Goal: Task Accomplishment & Management: Manage account settings

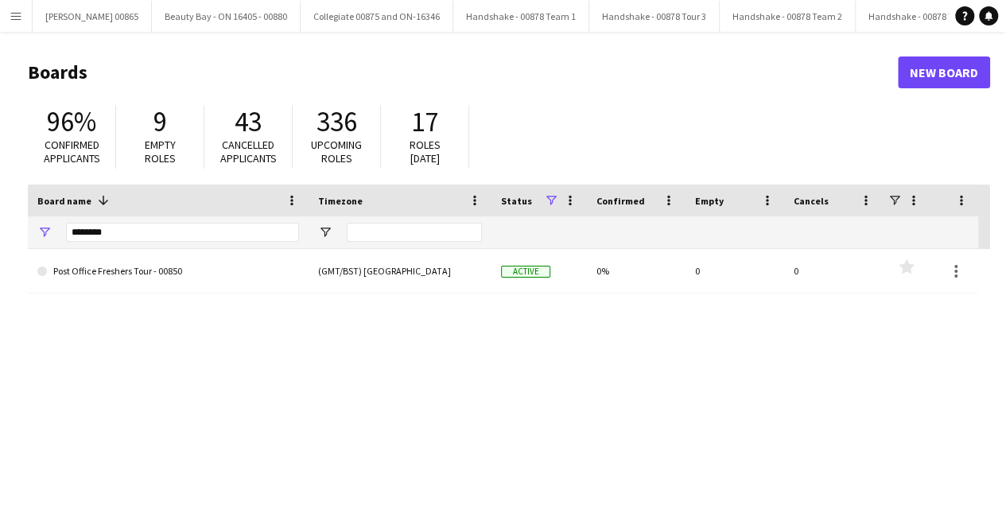
click at [142, 220] on div "********" at bounding box center [182, 232] width 233 height 32
drag, startPoint x: 142, startPoint y: 220, endPoint x: 135, endPoint y: 239, distance: 20.9
click at [138, 232] on div "********" at bounding box center [182, 232] width 233 height 32
click at [135, 239] on input "********" at bounding box center [182, 232] width 233 height 19
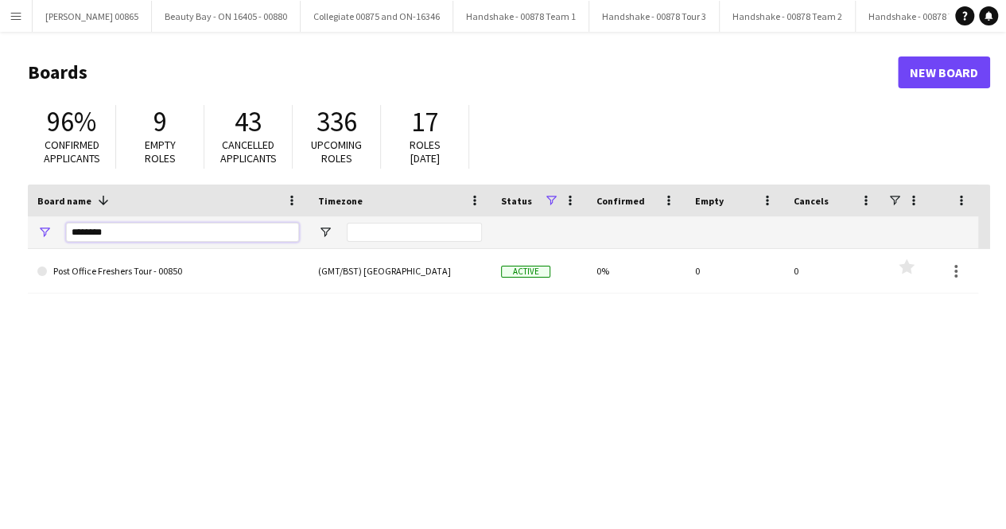
click at [135, 239] on input "********" at bounding box center [182, 232] width 233 height 19
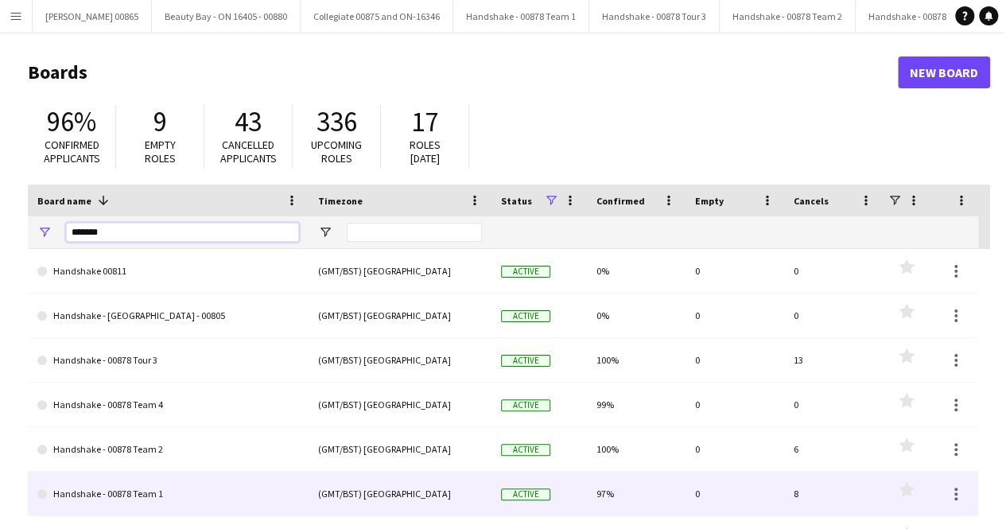
type input "*******"
click at [177, 485] on link "Handshake - 00878 Team 1" at bounding box center [168, 494] width 262 height 45
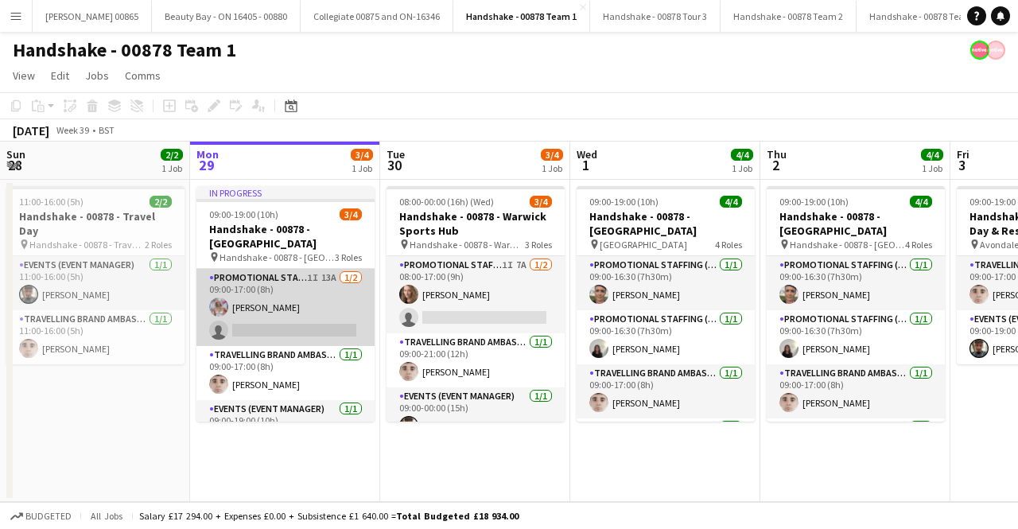
click at [282, 286] on app-card-role "Promotional Staffing (Brand Ambassadors) 1I 13A [DATE] 09:00-17:00 (8h) [PERSON…" at bounding box center [286, 307] width 178 height 77
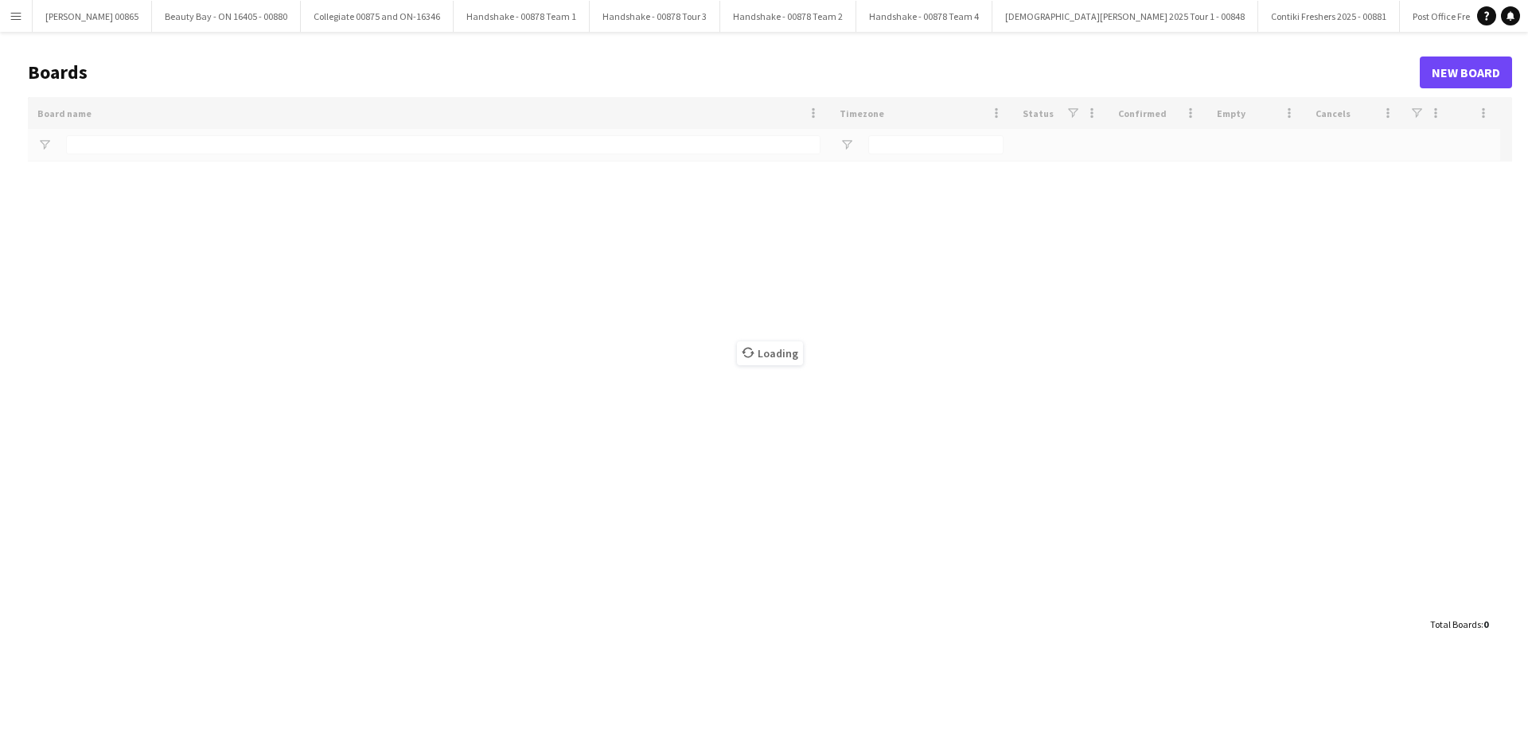
type input "*******"
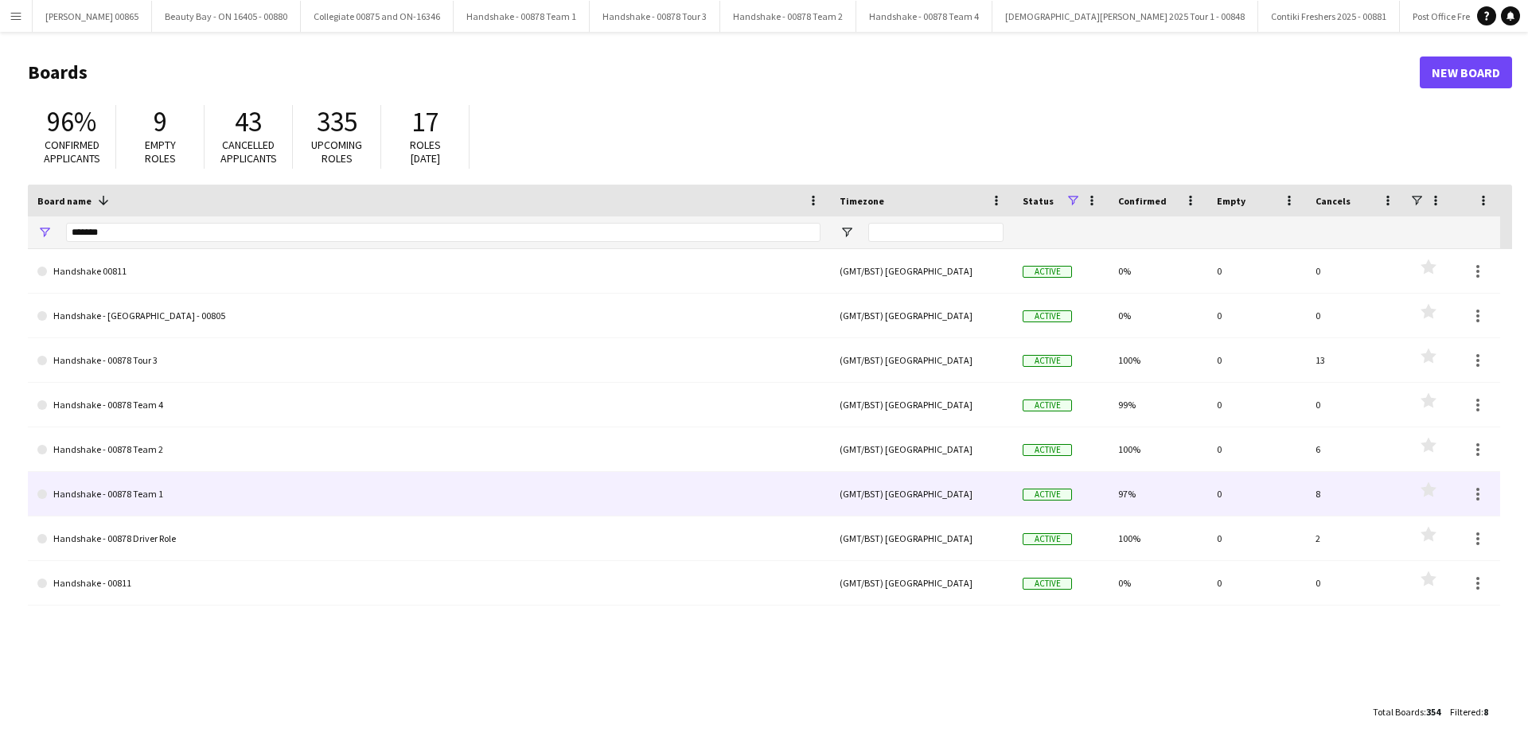
click at [85, 496] on link "Handshake - 00878 Team 1" at bounding box center [428, 494] width 783 height 45
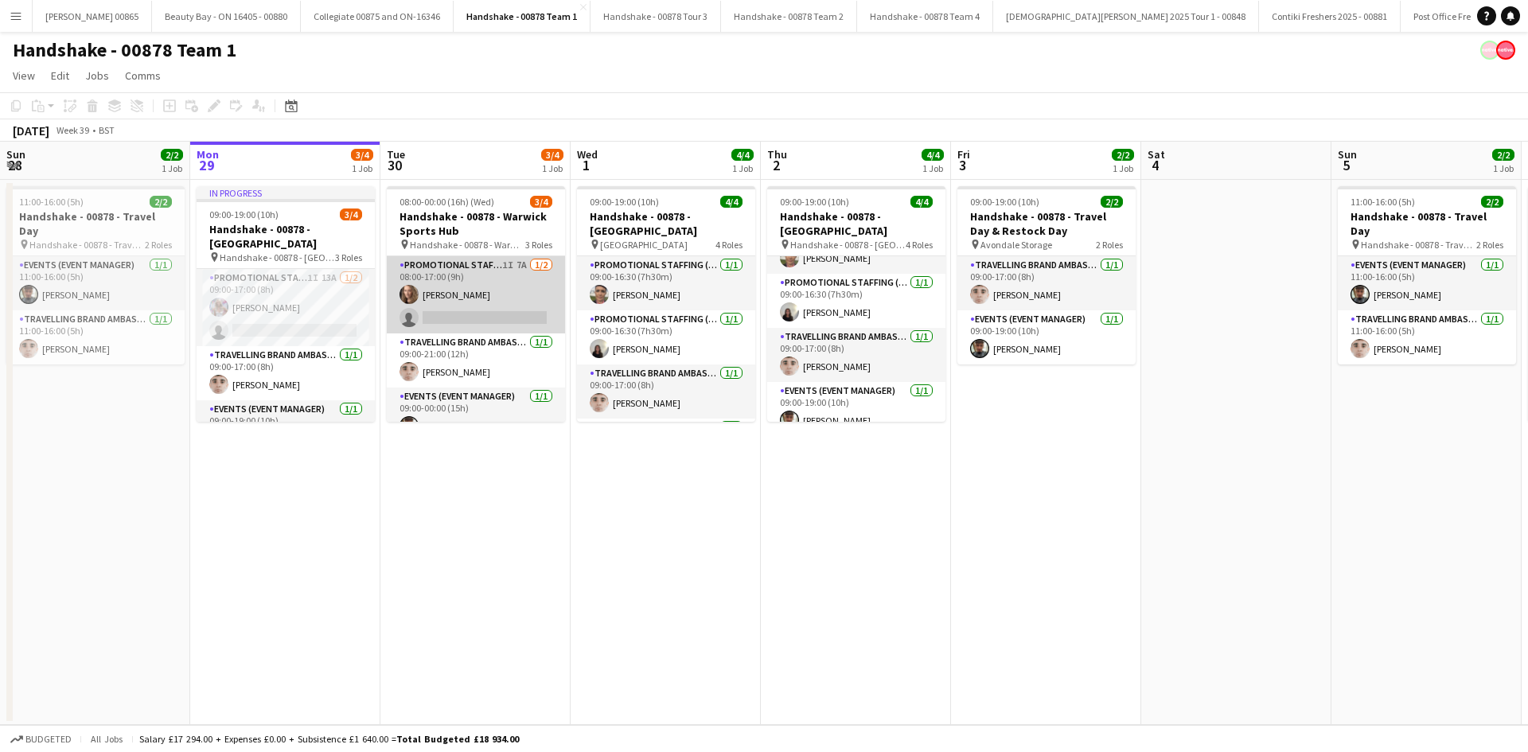
scroll to position [20, 0]
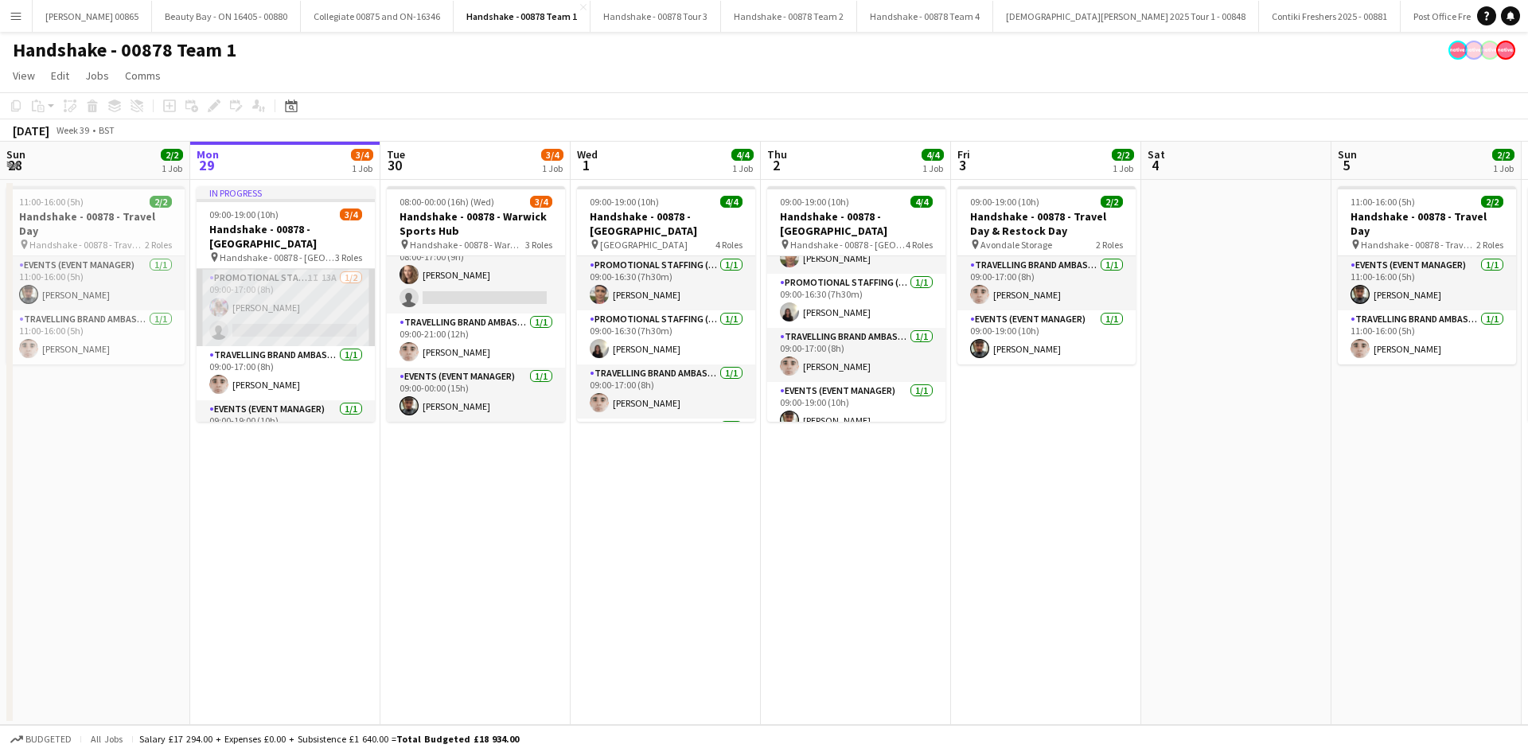
click at [239, 289] on app-card-role "Promotional Staffing (Brand Ambassadors) 1I 13A [DATE] 09:00-17:00 (8h) [PERSON…" at bounding box center [286, 307] width 178 height 77
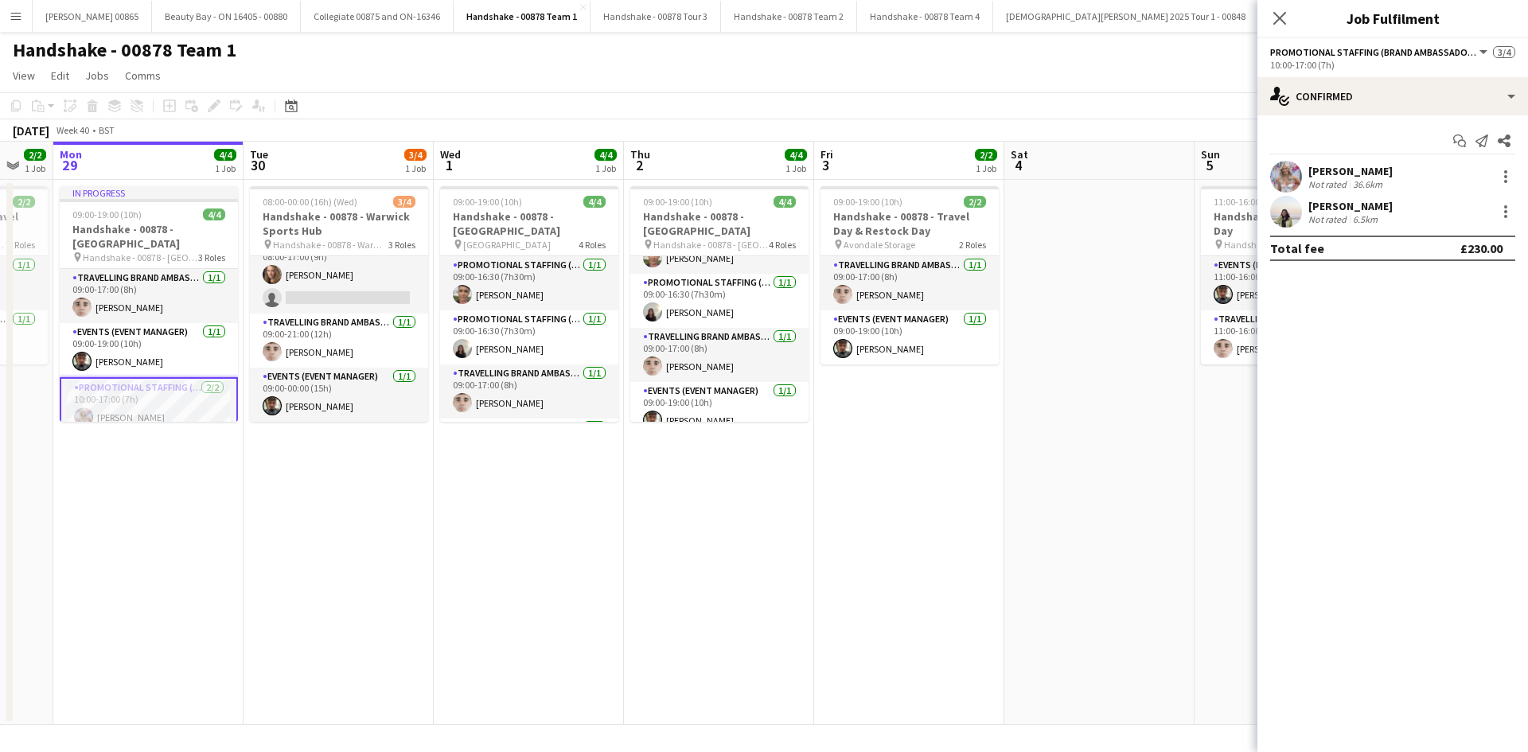
drag, startPoint x: 1018, startPoint y: 467, endPoint x: 692, endPoint y: 481, distance: 325.7
click at [691, 481] on app-calendar-viewport "Fri 26 2/2 1 Job Sat 27 Sun 28 2/2 1 Job Mon 29 4/4 1 Job Tue 30 3/4 1 Job Wed …" at bounding box center [764, 433] width 1528 height 583
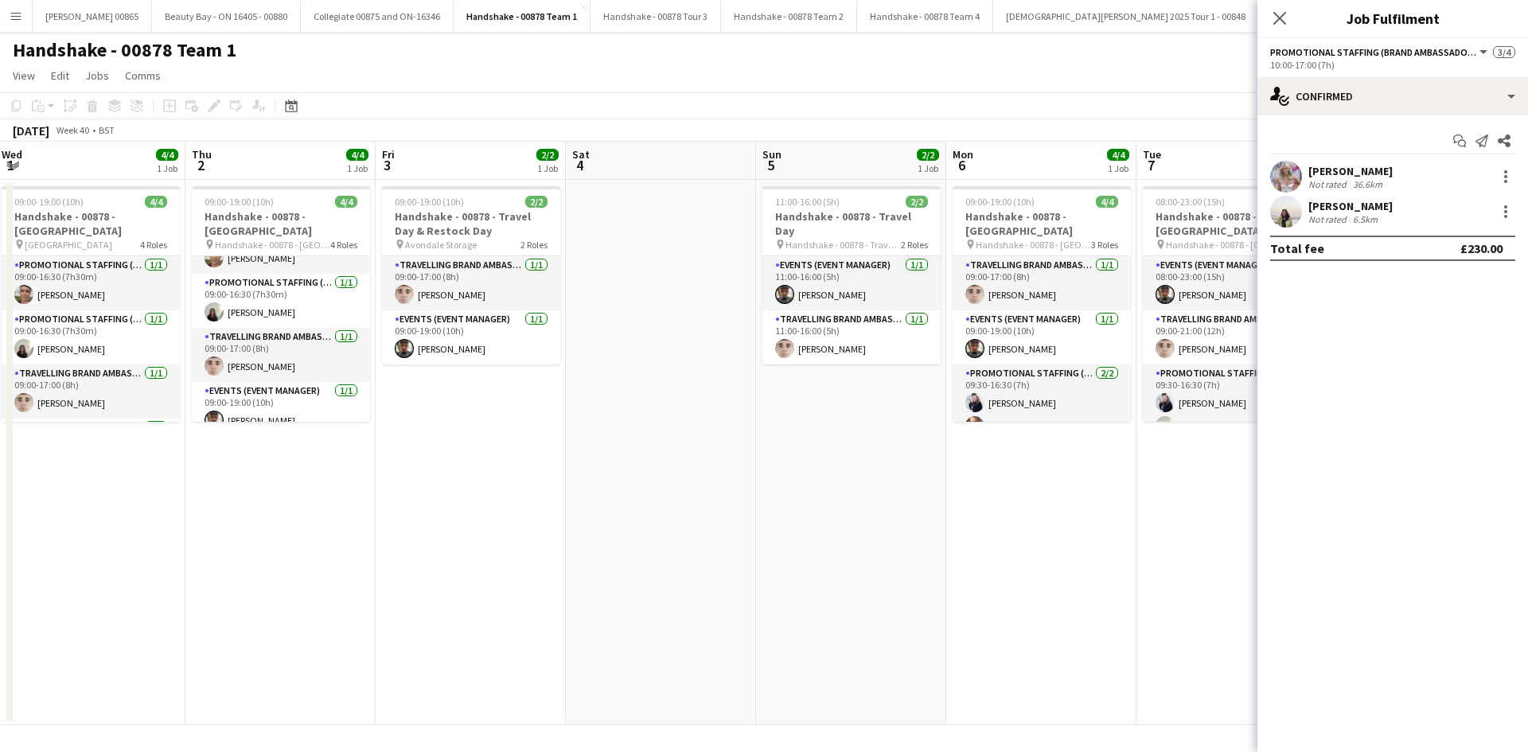
scroll to position [0, 581]
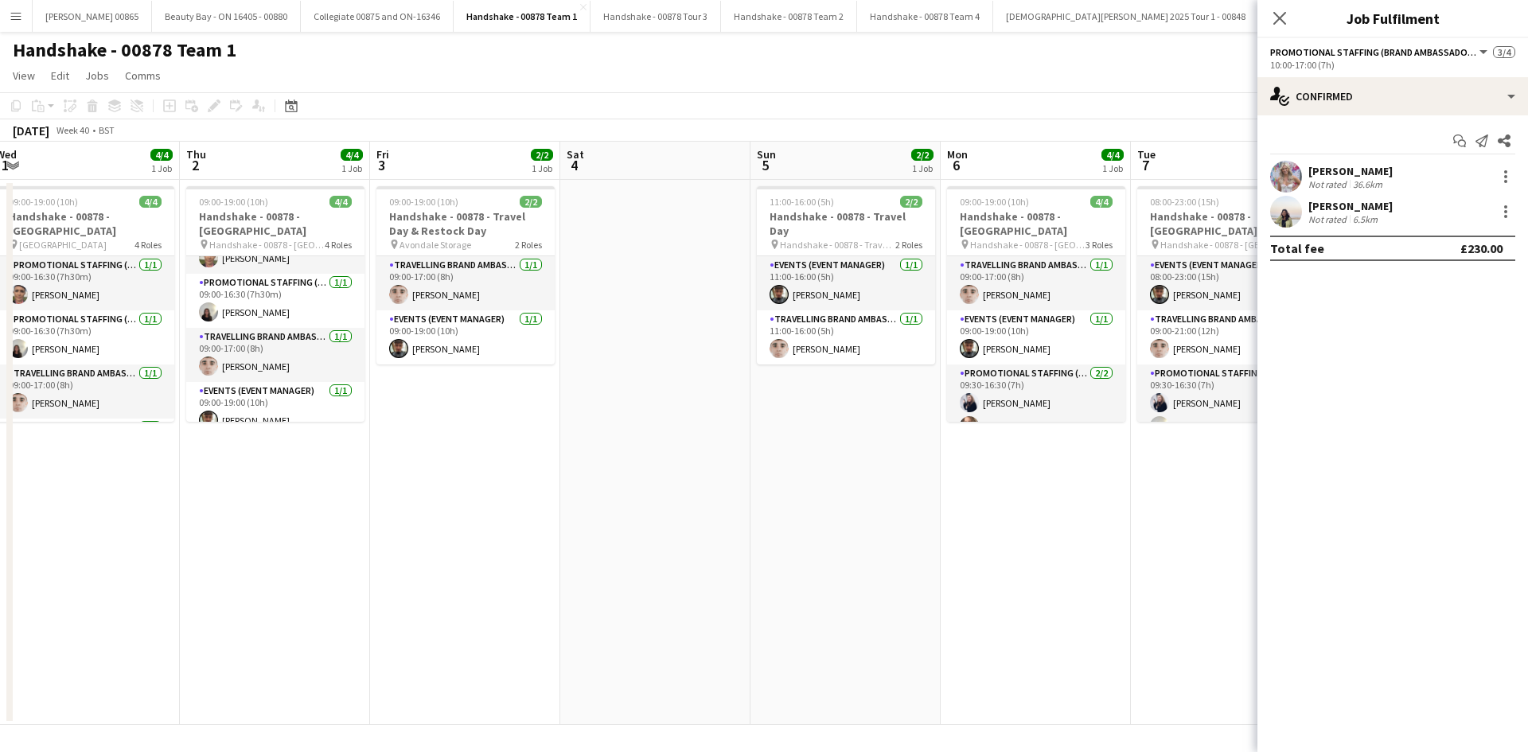
drag, startPoint x: 901, startPoint y: 482, endPoint x: 647, endPoint y: 519, distance: 256.4
click at [647, 519] on app-calendar-viewport "Sun 28 2/2 1 Job Mon 29 4/4 1 Job Tue 30 3/4 1 Job Wed 1 4/4 1 Job Thu 2 4/4 1 …" at bounding box center [764, 433] width 1528 height 583
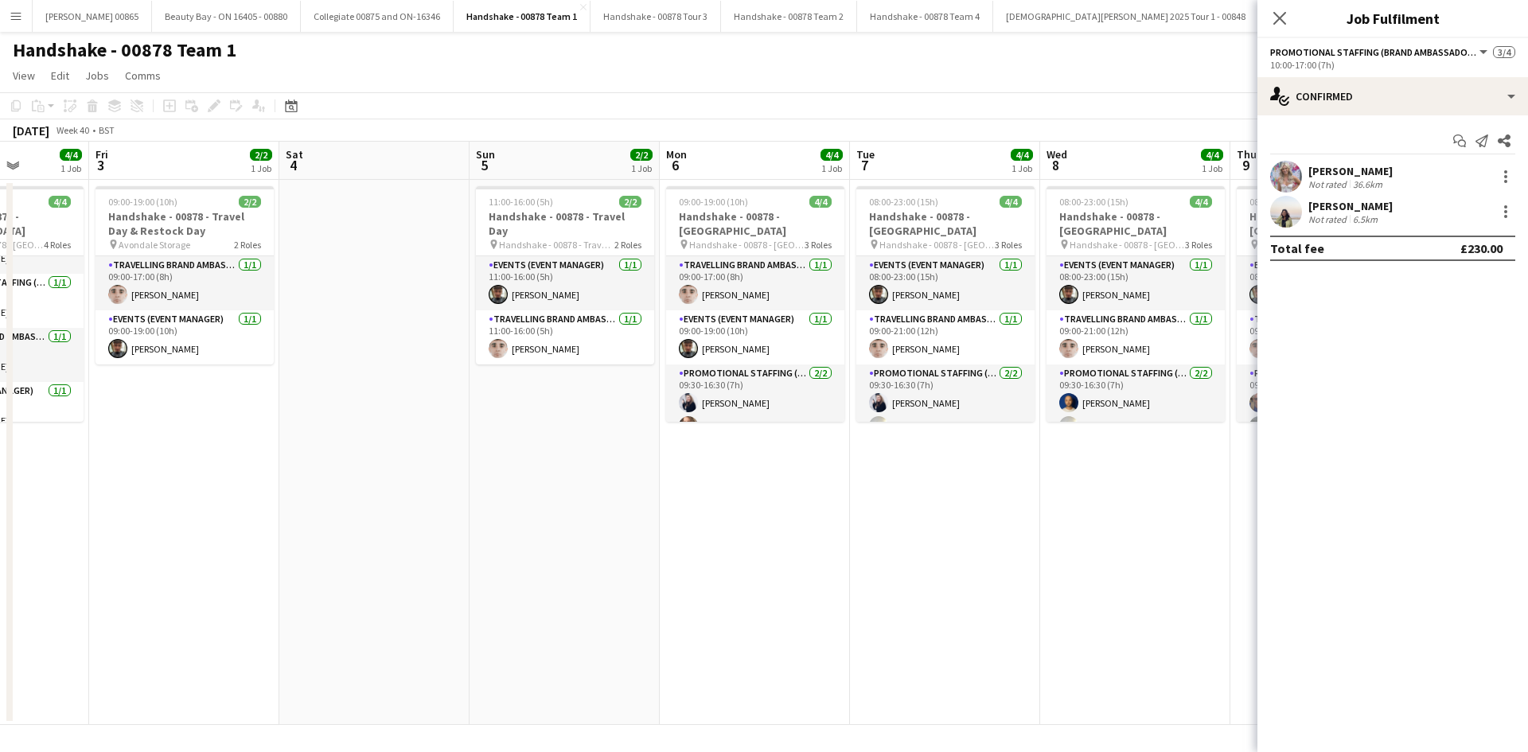
drag, startPoint x: 765, startPoint y: 393, endPoint x: 502, endPoint y: 392, distance: 262.5
click at [506, 391] on app-calendar-viewport "Tue 30 3/4 1 Job Wed 1 4/4 1 Job Thu 2 4/4 1 Job Fri 3 2/2 1 Job Sat 4 Sun 5 2/…" at bounding box center [764, 433] width 1528 height 583
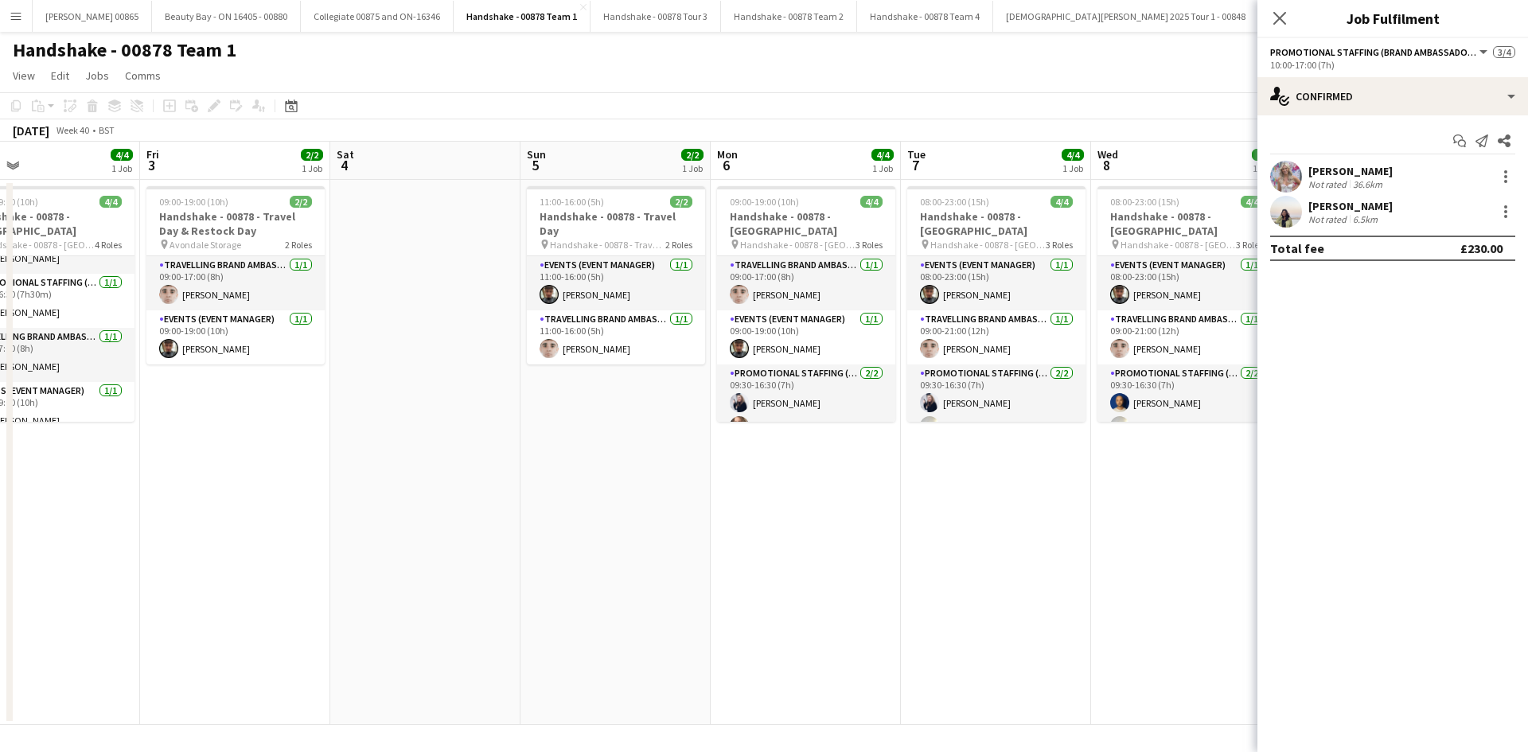
drag, startPoint x: 513, startPoint y: 502, endPoint x: 565, endPoint y: 508, distance: 52.1
click at [565, 508] on app-calendar-viewport "Mon 29 4/4 1 Job Tue 30 3/4 1 Job Wed 1 4/4 1 Job Thu 2 4/4 1 Job Fri 3 2/2 1 J…" at bounding box center [764, 433] width 1528 height 583
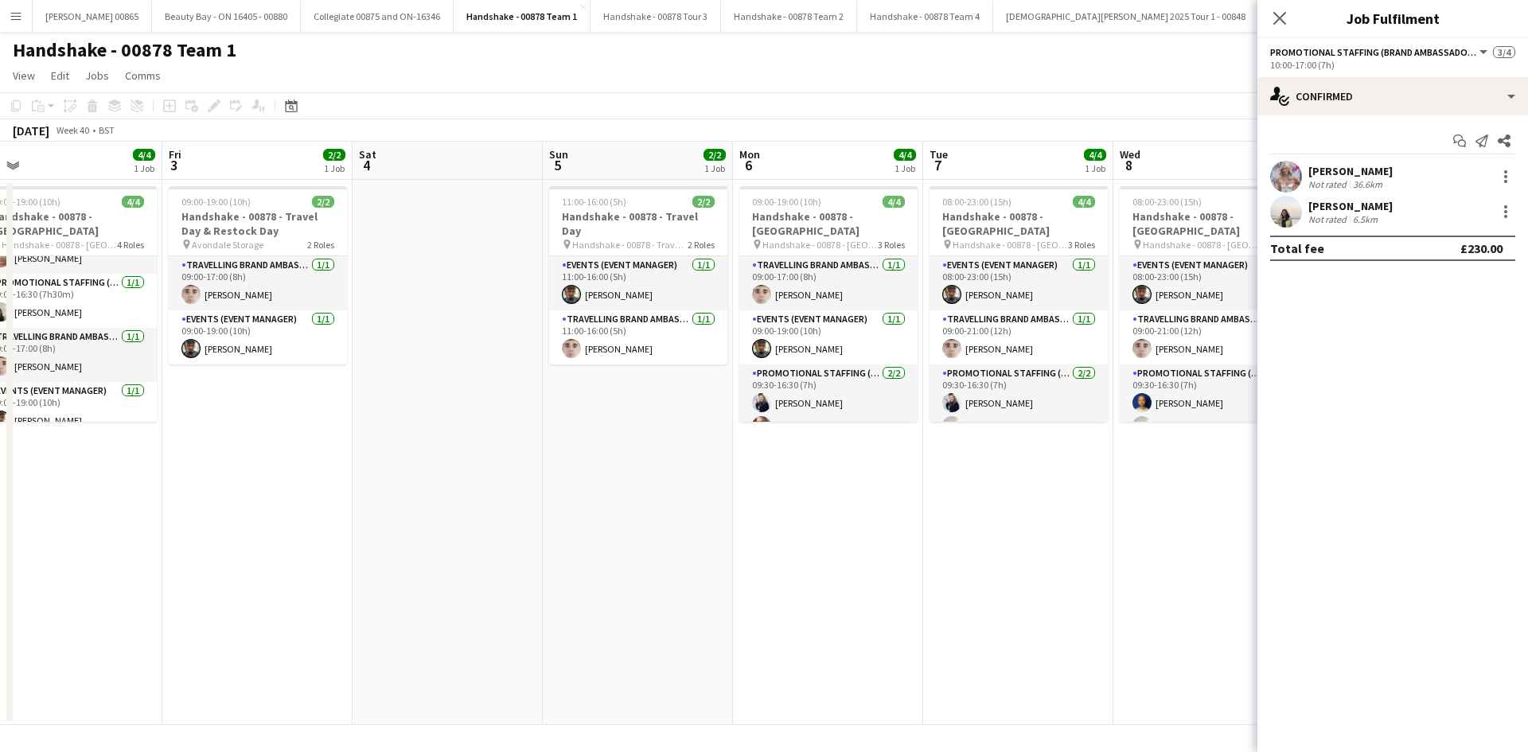
scroll to position [0, 505]
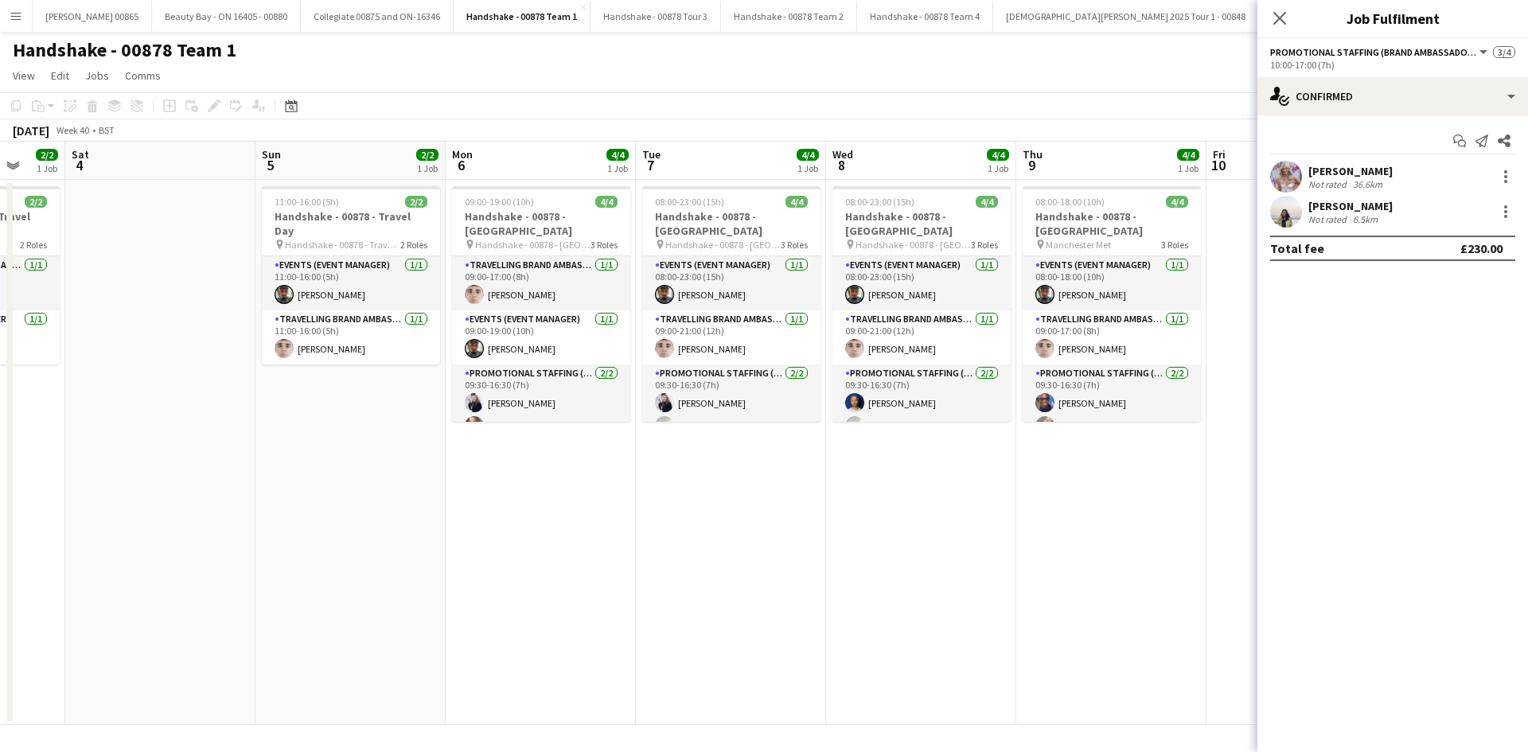
drag, startPoint x: 1158, startPoint y: 542, endPoint x: 916, endPoint y: 542, distance: 242.7
click at [916, 542] on app-calendar-viewport "Wed 1 4/4 1 Job Thu 2 4/4 1 Job Fri 3 2/2 1 Job Sat 4 Sun 5 2/2 1 Job Mon 6 4/4…" at bounding box center [764, 433] width 1528 height 583
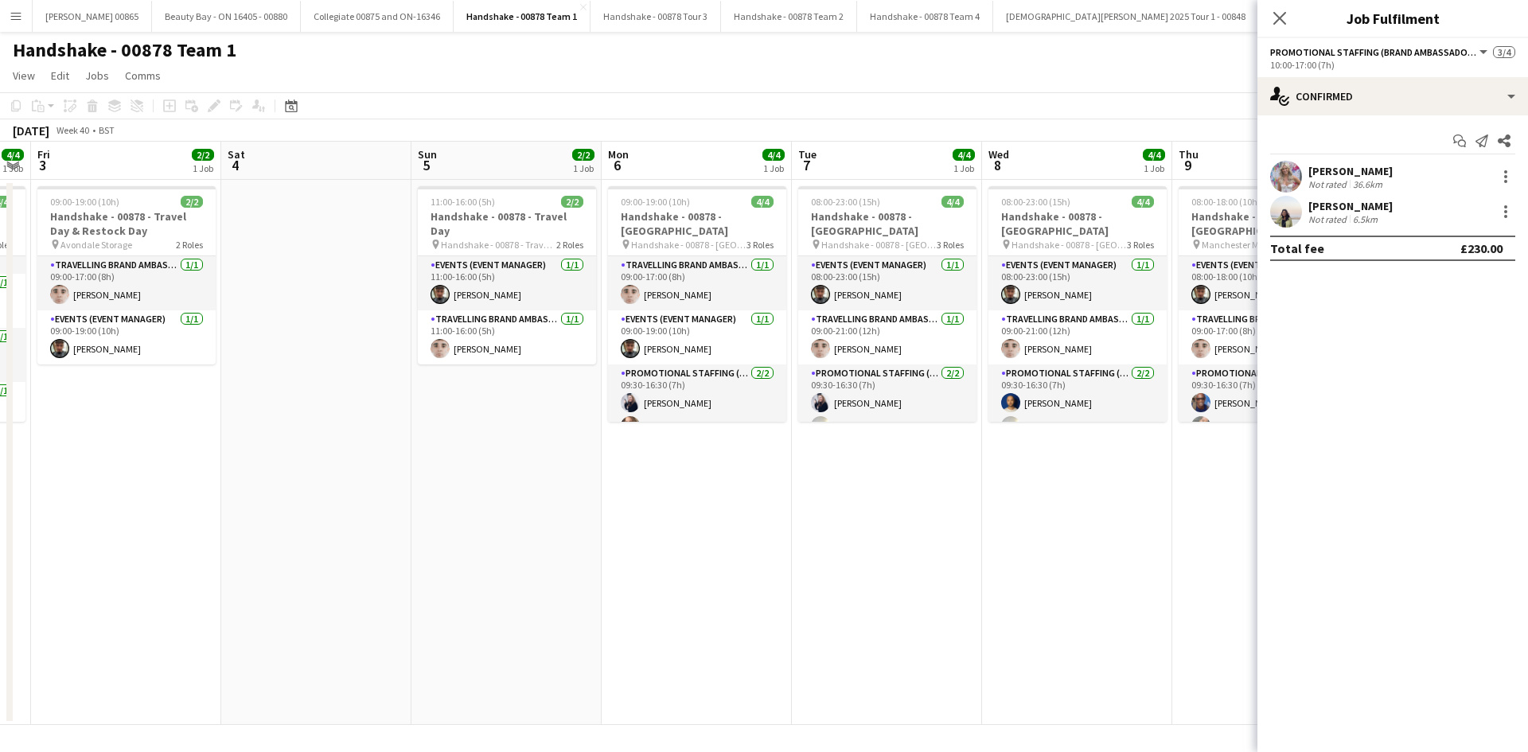
drag, startPoint x: 738, startPoint y: 526, endPoint x: 922, endPoint y: 526, distance: 183.8
click at [922, 526] on app-calendar-viewport "Wed 1 4/4 1 Job Thu 2 4/4 1 Job Fri 3 2/2 1 Job Sat 4 Sun 5 2/2 1 Job Mon 6 4/4…" at bounding box center [764, 433] width 1528 height 583
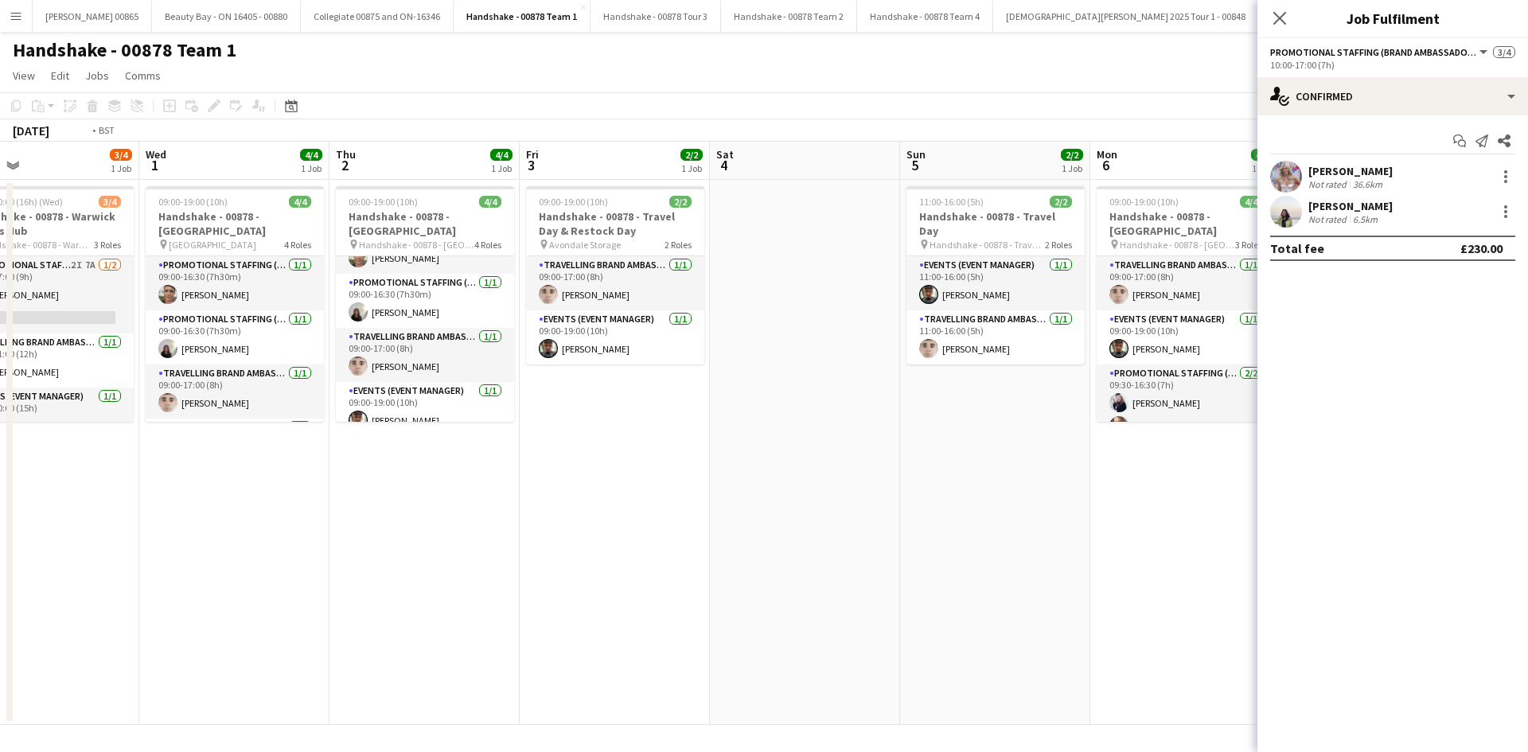
drag, startPoint x: 538, startPoint y: 534, endPoint x: 837, endPoint y: 539, distance: 299.2
click at [837, 539] on app-calendar-viewport "Sun 28 2/2 1 Job Mon 29 4/4 1 Job Tue 30 3/4 1 Job Wed 1 4/4 1 Job Thu 2 4/4 1 …" at bounding box center [764, 433] width 1528 height 583
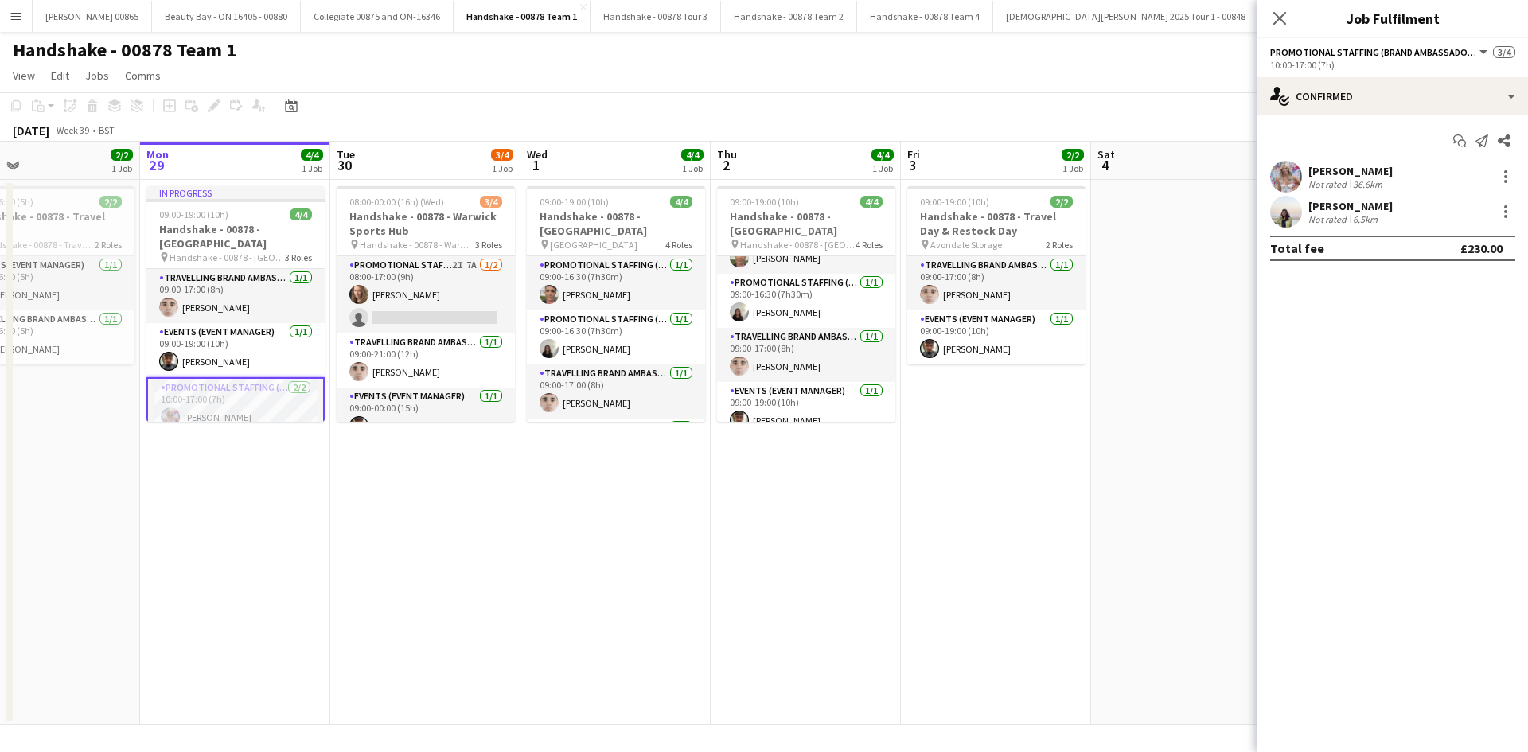
click at [10, 27] on button "Menu" at bounding box center [16, 16] width 32 height 32
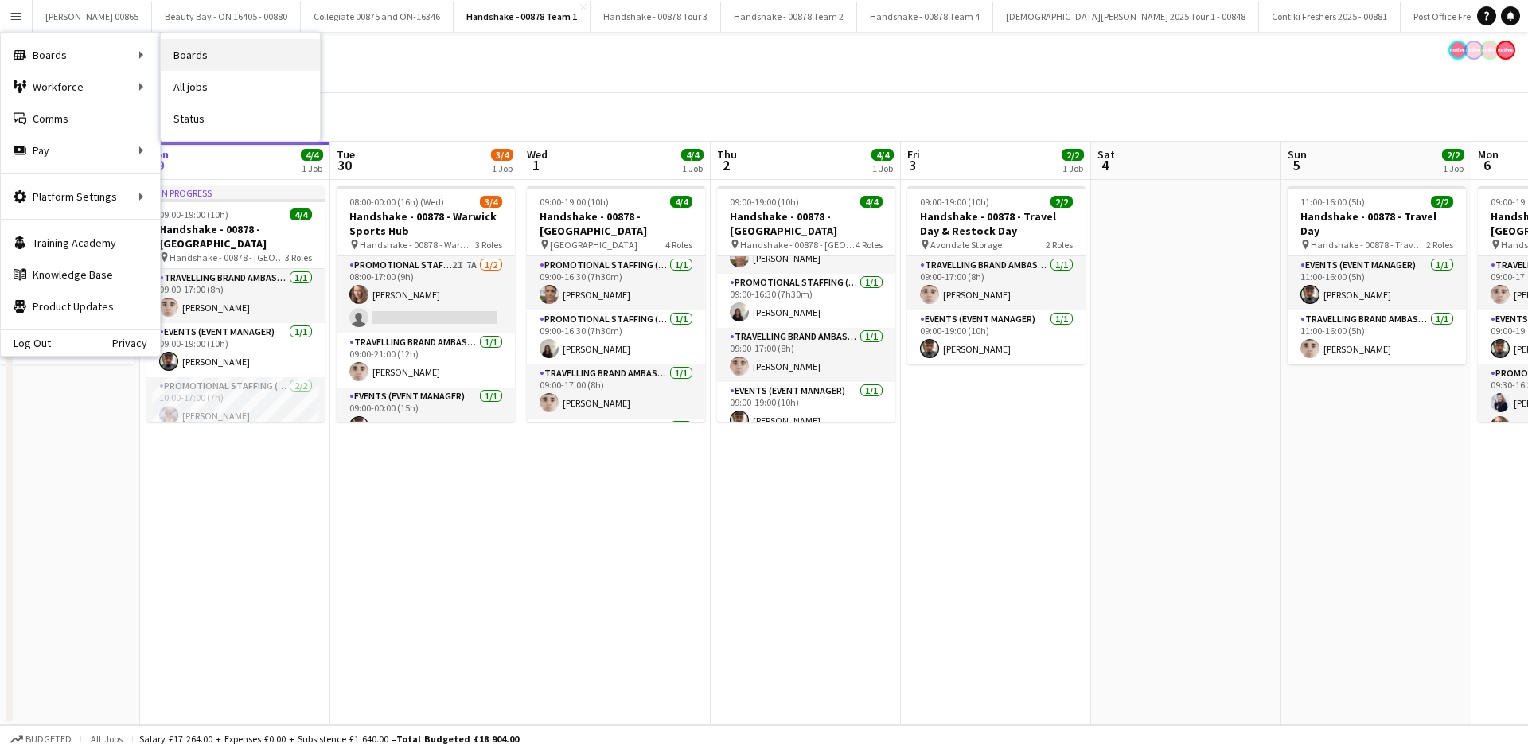
click at [216, 52] on link "Boards" at bounding box center [240, 55] width 159 height 32
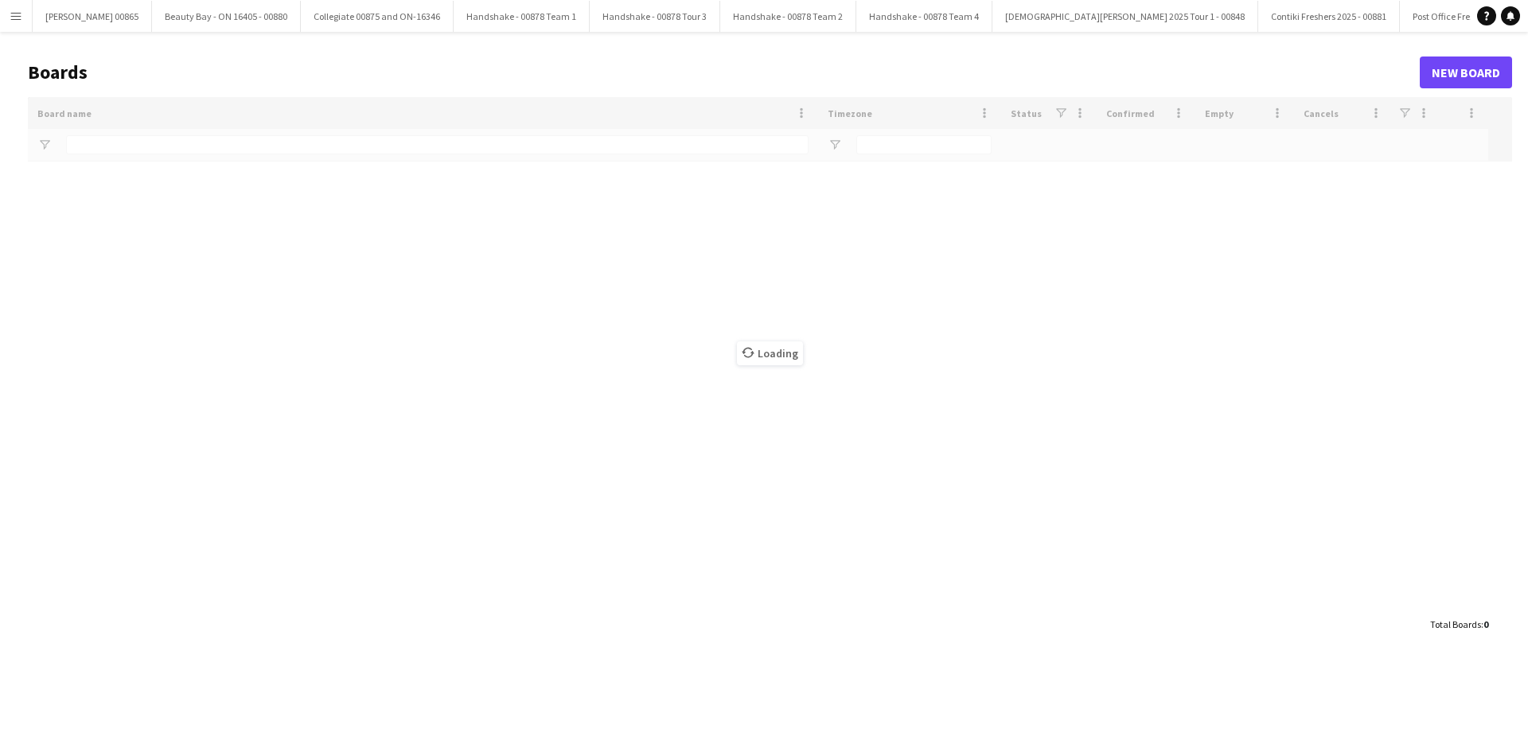
type input "*******"
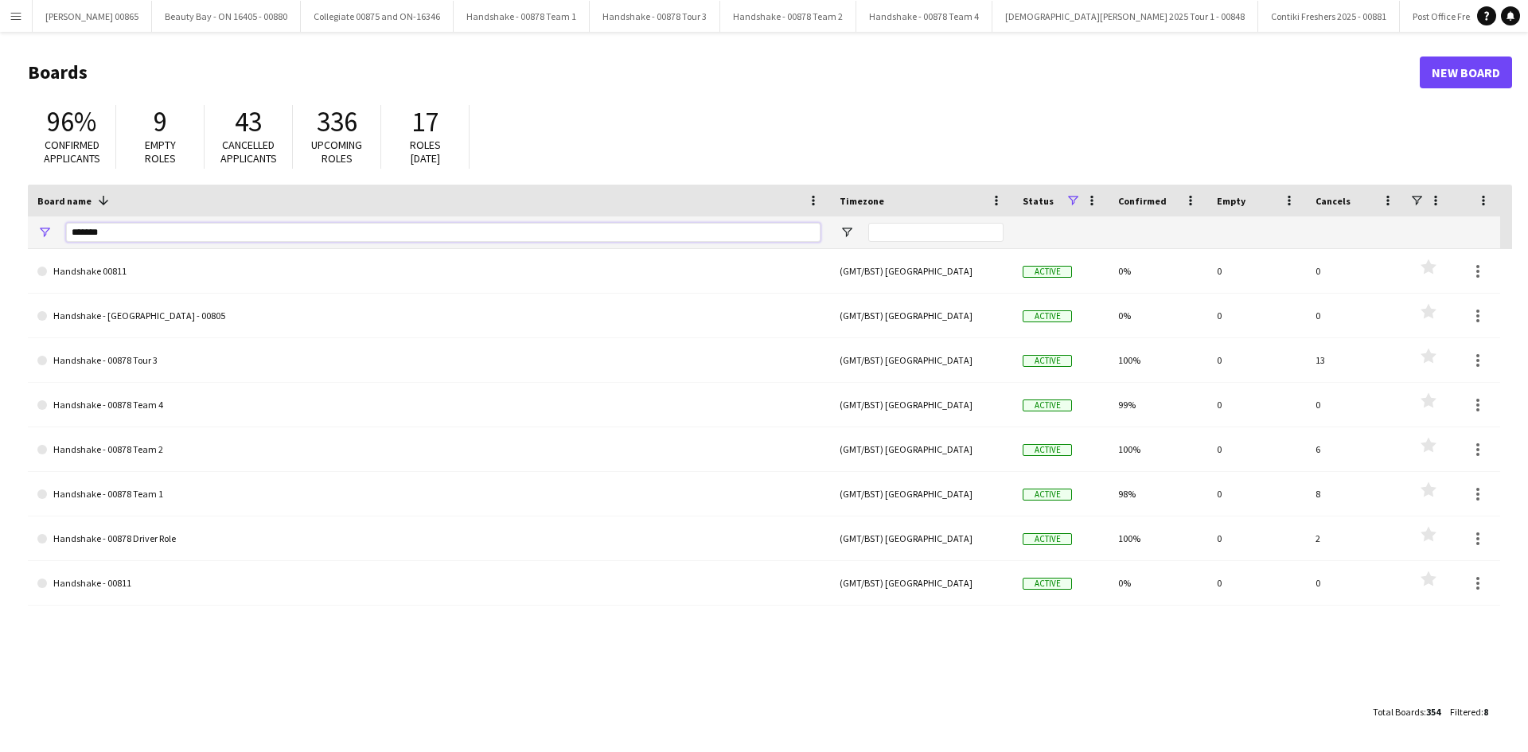
click at [229, 239] on input "*******" at bounding box center [443, 232] width 754 height 19
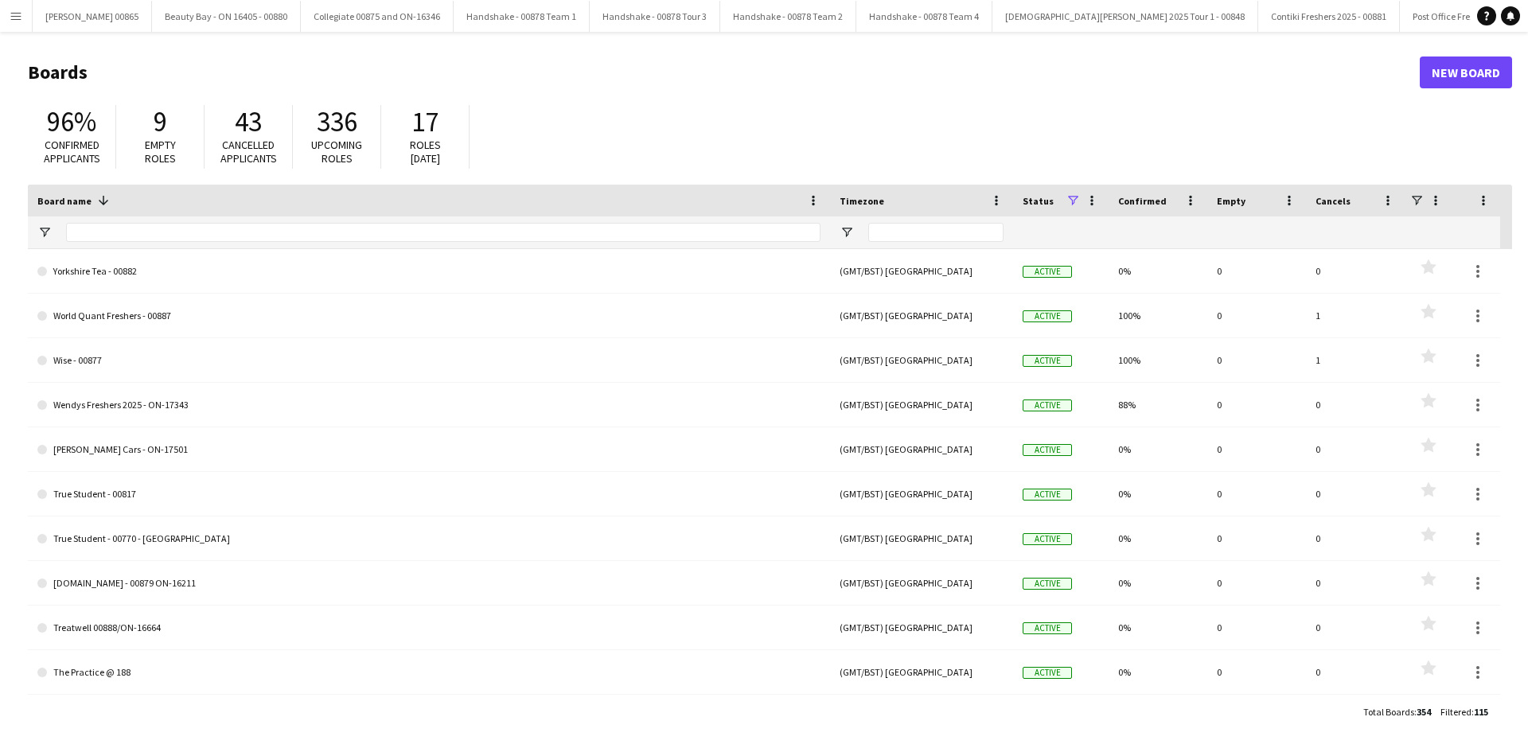
click at [0, 8] on button "Menu" at bounding box center [16, 16] width 32 height 32
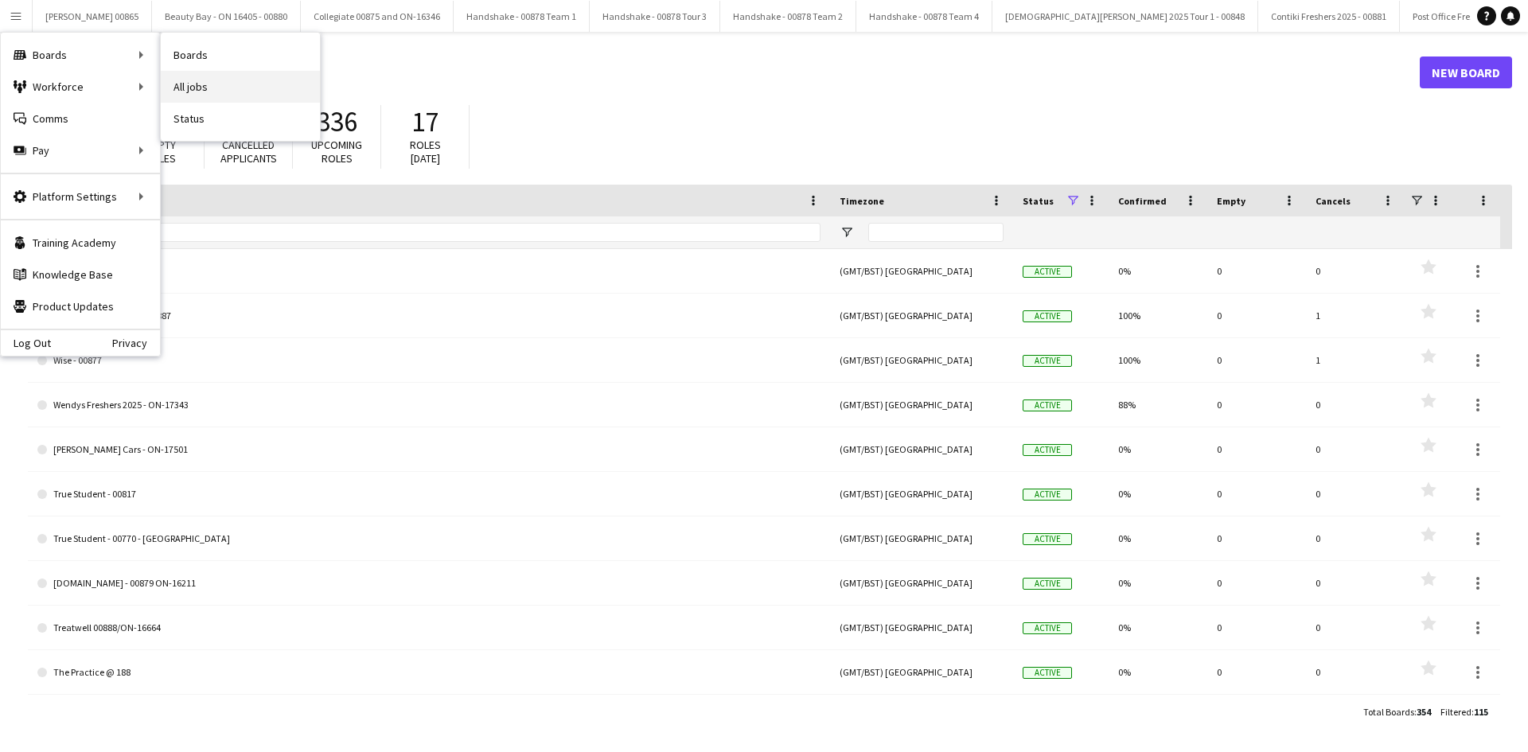
click at [201, 84] on link "All jobs" at bounding box center [240, 87] width 159 height 32
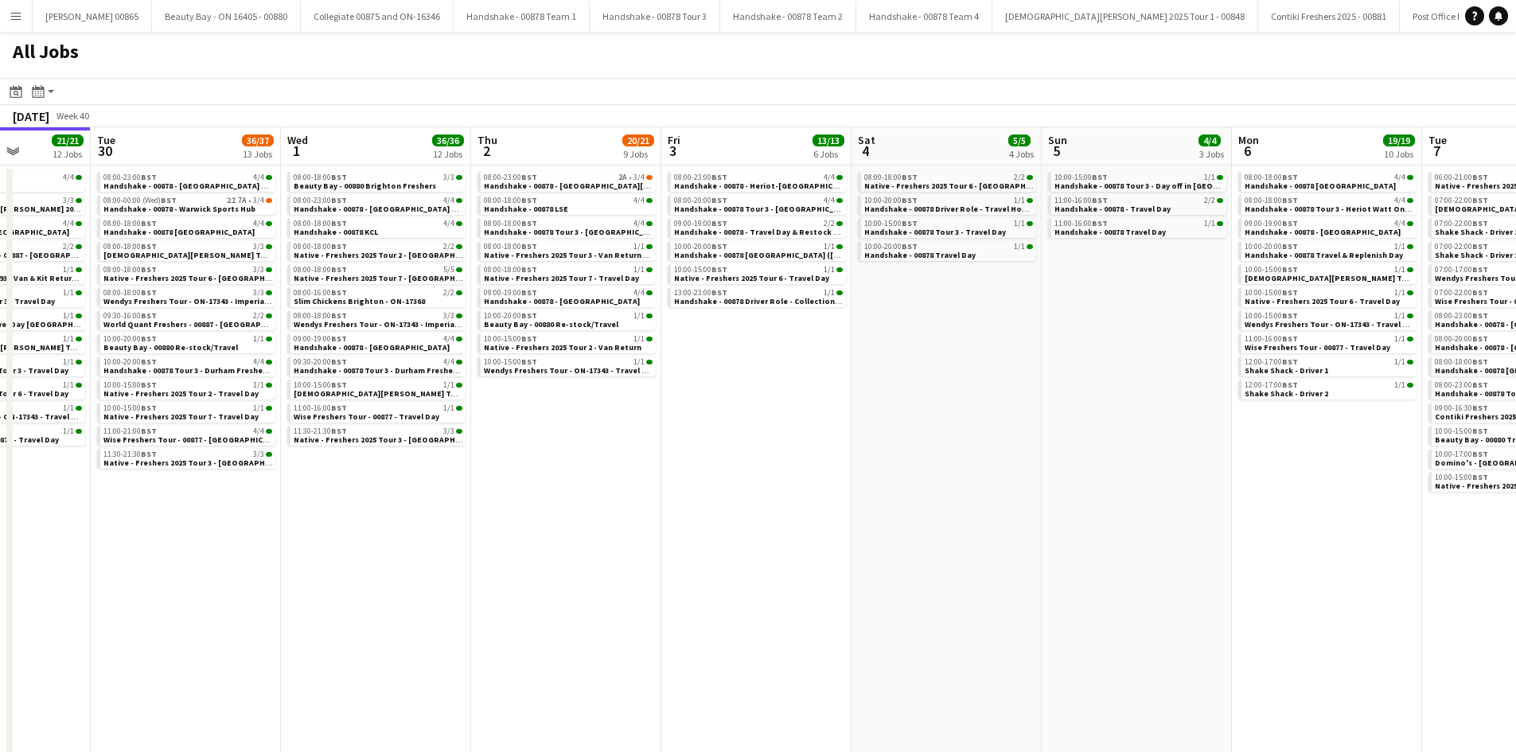
scroll to position [0, 687]
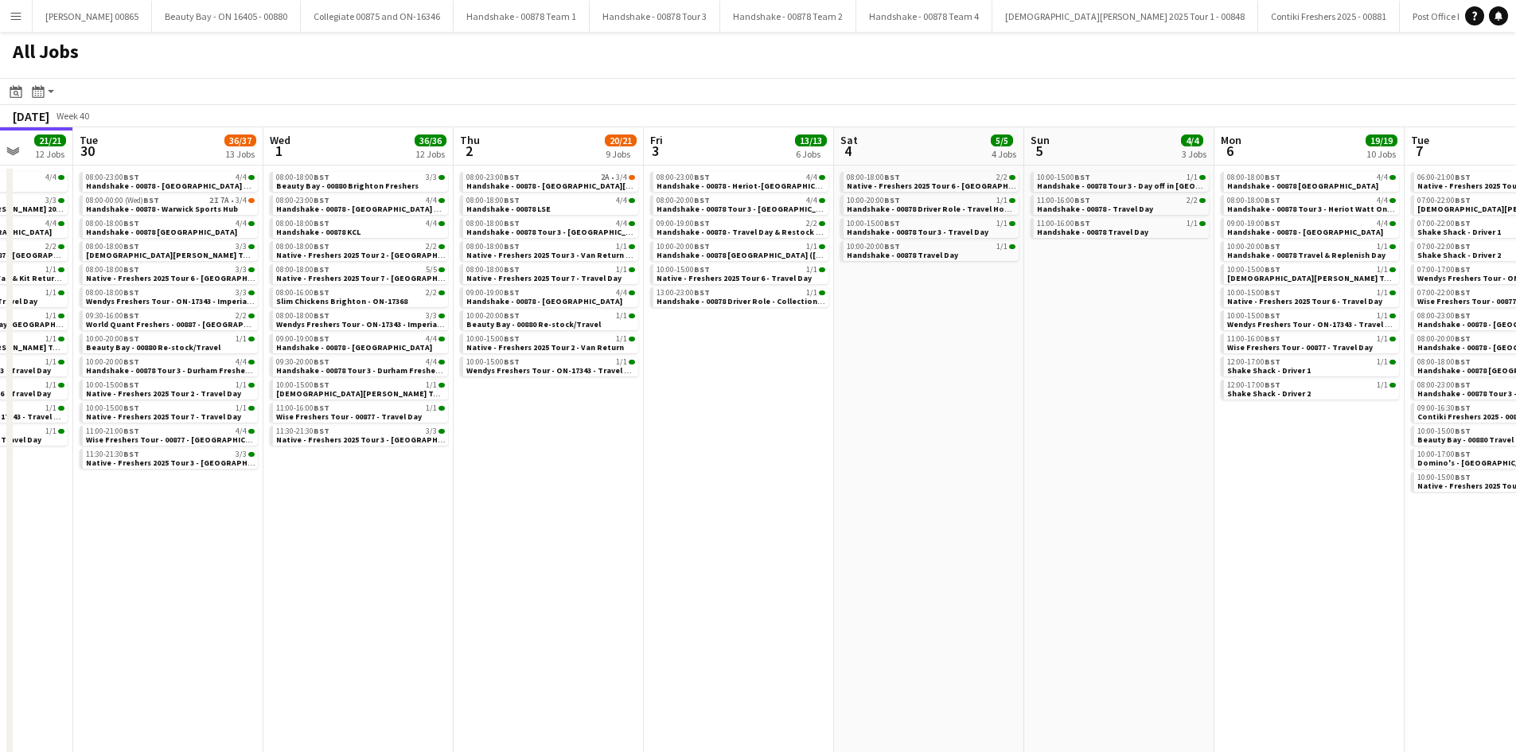
drag, startPoint x: 913, startPoint y: 363, endPoint x: 866, endPoint y: 358, distance: 47.2
click at [866, 358] on app-calendar-viewport "Fri 26 33/33 22 Jobs Sat 27 30/31 11 Jobs Sun 28 15/15 8 Jobs Mon 29 21/21 12 J…" at bounding box center [758, 495] width 1516 height 737
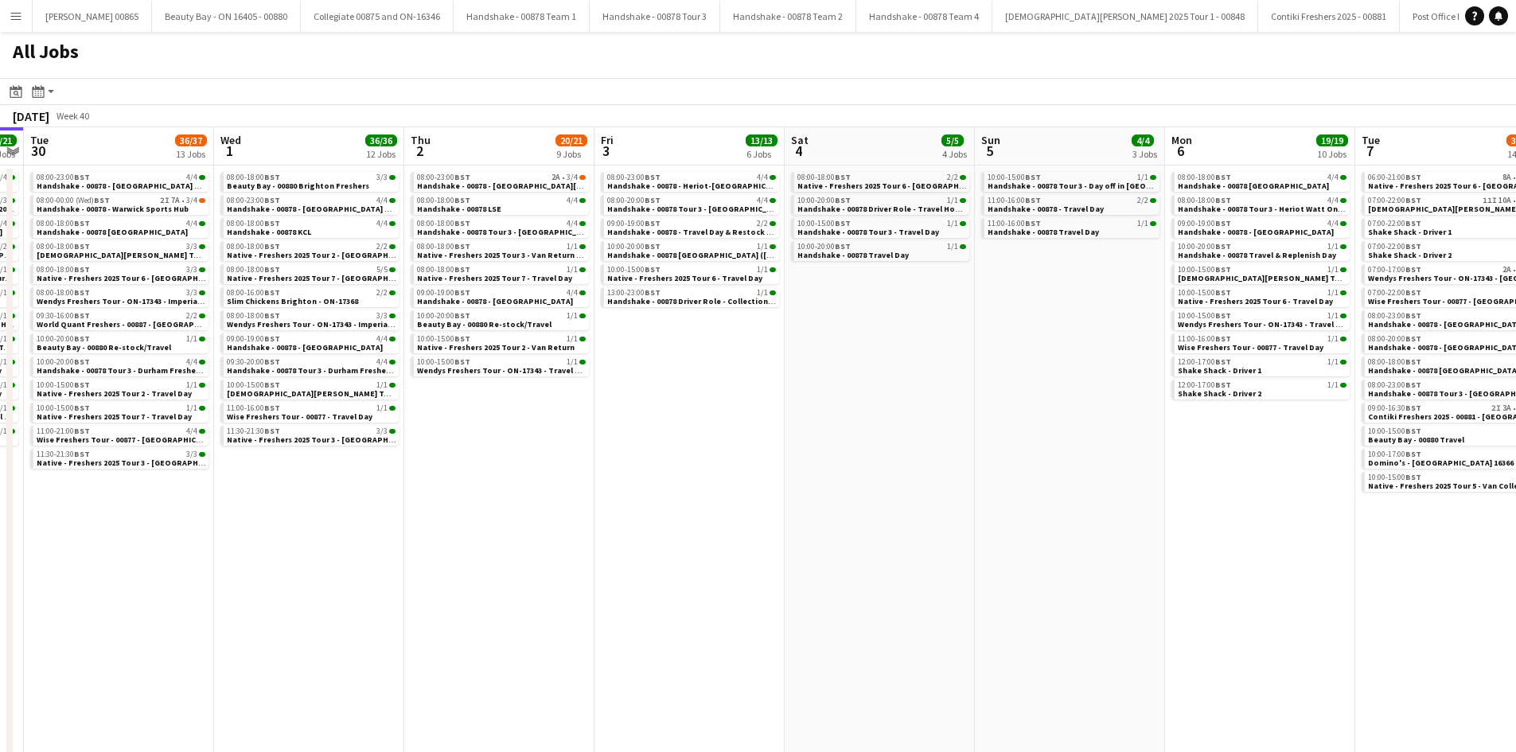
scroll to position [0, 738]
drag, startPoint x: 910, startPoint y: 450, endPoint x: 860, endPoint y: 453, distance: 50.2
click at [860, 453] on app-calendar-viewport "Fri 26 33/33 22 Jobs Sat 27 30/31 11 Jobs Sun 28 15/15 8 Jobs Mon 29 21/21 12 J…" at bounding box center [758, 495] width 1516 height 737
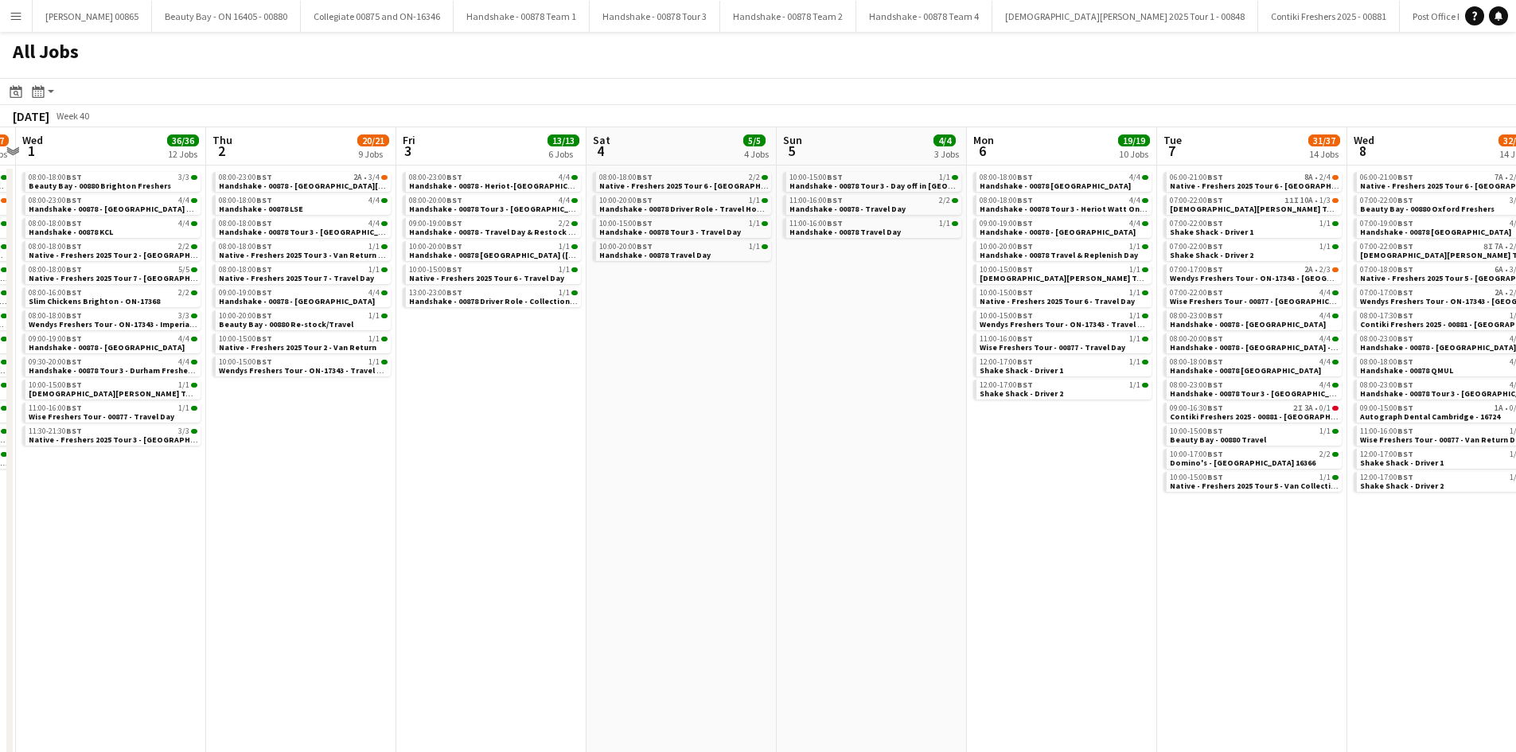
drag, startPoint x: 1099, startPoint y: 452, endPoint x: 896, endPoint y: 452, distance: 202.9
click at [896, 452] on app-calendar-viewport "Sun 28 15/15 8 Jobs Mon 29 21/21 12 Jobs Tue 30 36/37 13 Jobs Wed 1 36/36 12 Jo…" at bounding box center [758, 495] width 1516 height 737
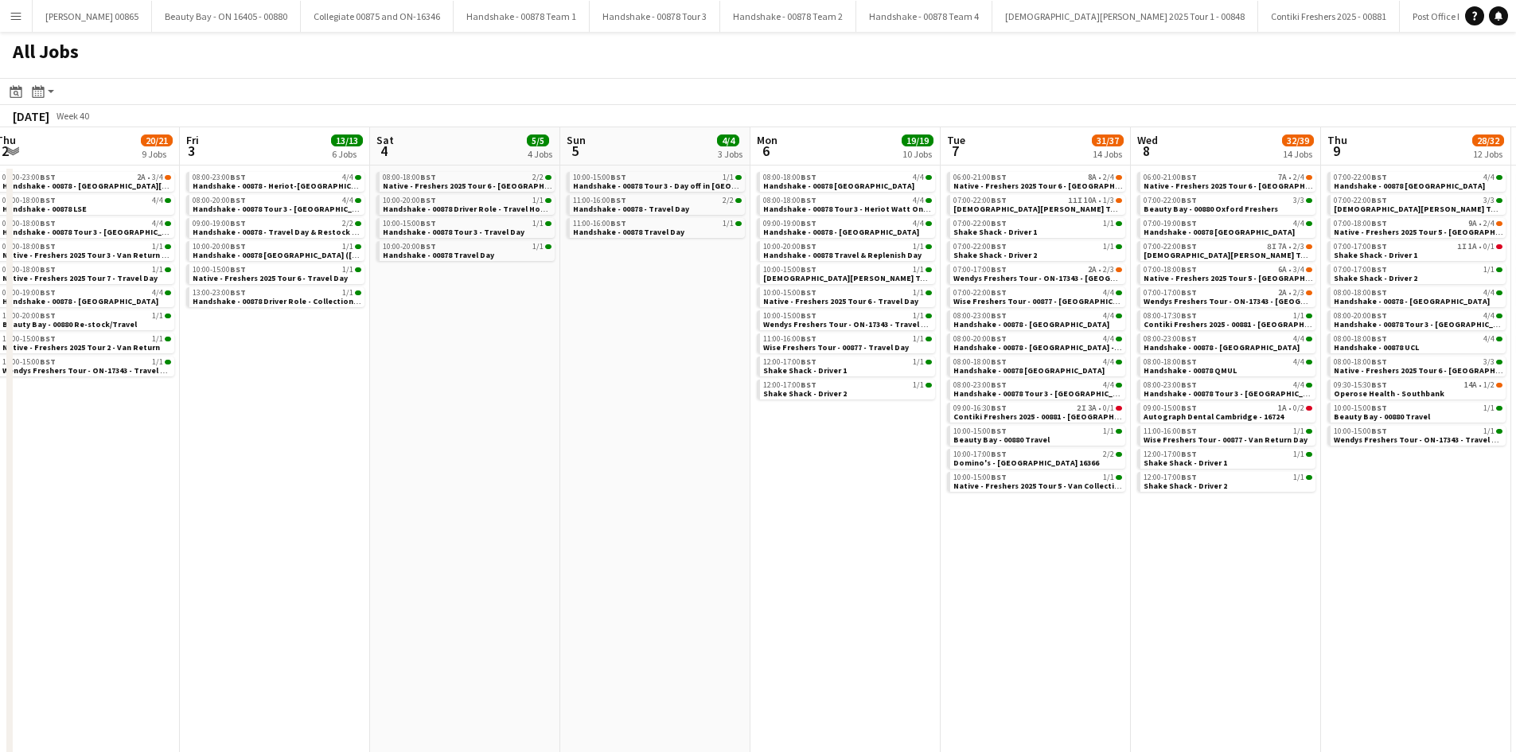
drag, startPoint x: 990, startPoint y: 523, endPoint x: 778, endPoint y: 523, distance: 211.6
click at [778, 523] on app-calendar-viewport "Sun 28 15/15 8 Jobs Mon 29 21/21 12 Jobs Tue 30 36/37 13 Jobs Wed 1 36/36 12 Jo…" at bounding box center [758, 495] width 1516 height 737
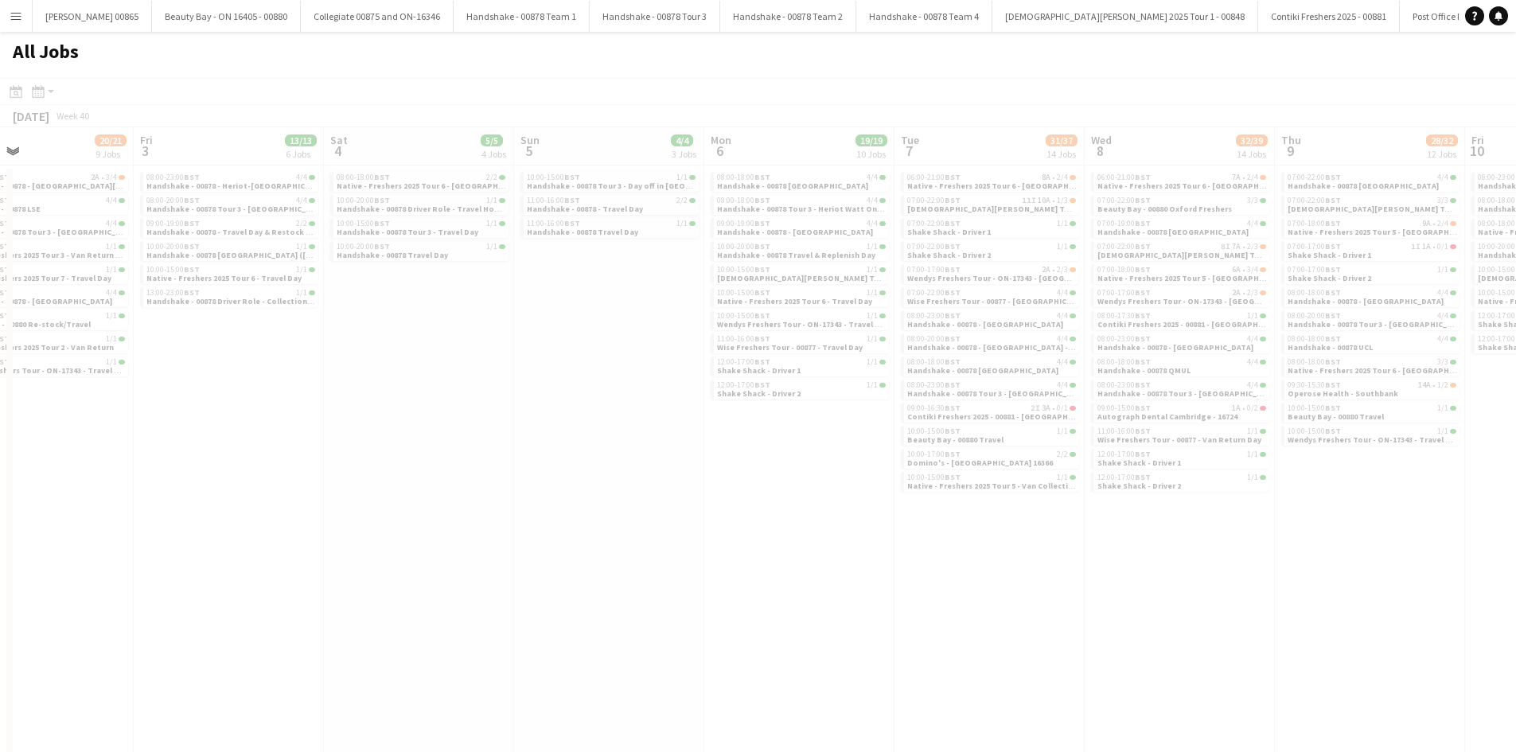
click at [948, 638] on app-all-jobs "All Jobs Date picker [DATE] [DATE] [DATE] M [DATE] T [DATE] W [DATE] T [DATE] F…" at bounding box center [758, 448] width 1516 height 832
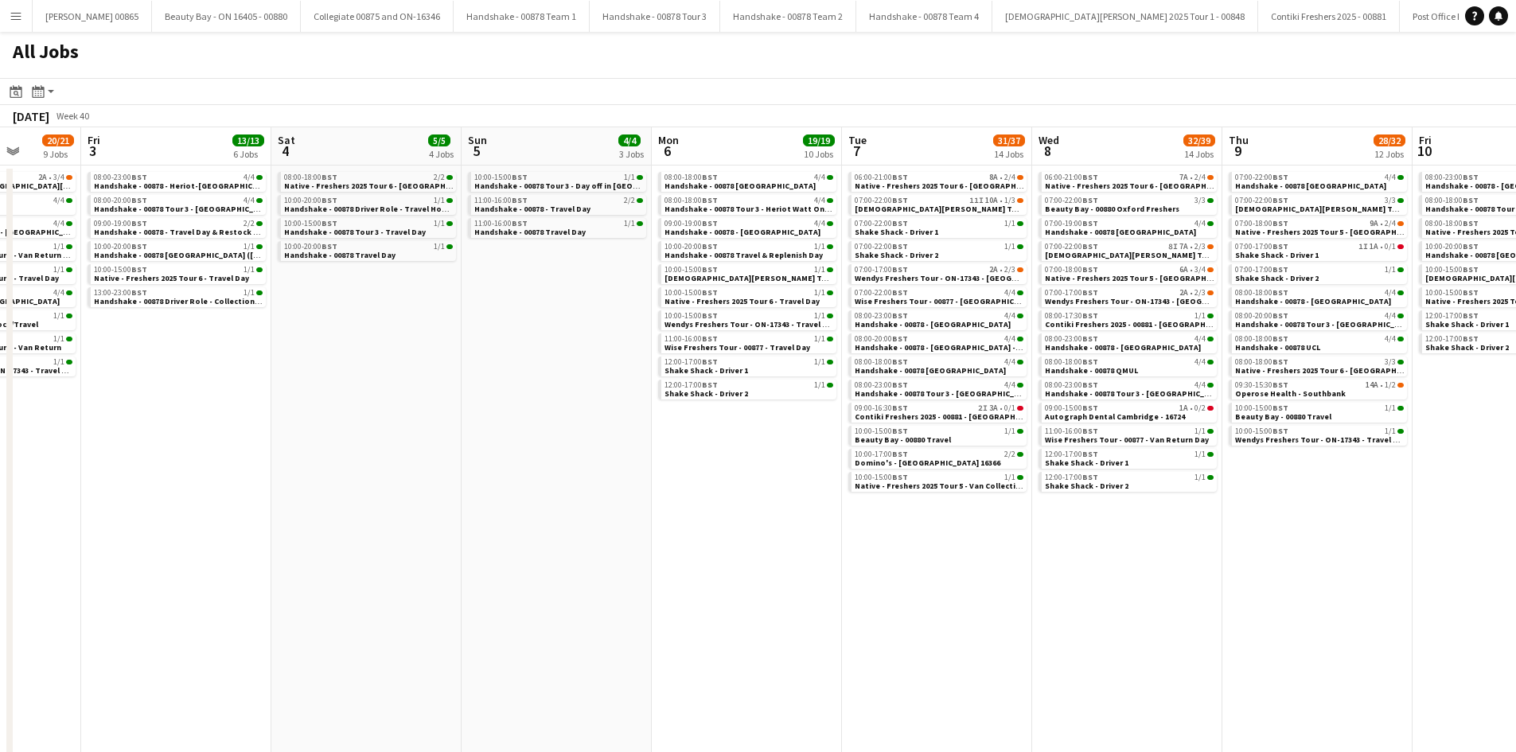
scroll to position [0, 491]
click at [1179, 601] on app-calendar-viewport "Tue 30 36/37 13 Jobs Wed 1 36/36 12 Jobs Thu 2 20/21 9 Jobs Fri 3 13/13 6 Jobs …" at bounding box center [758, 495] width 1516 height 737
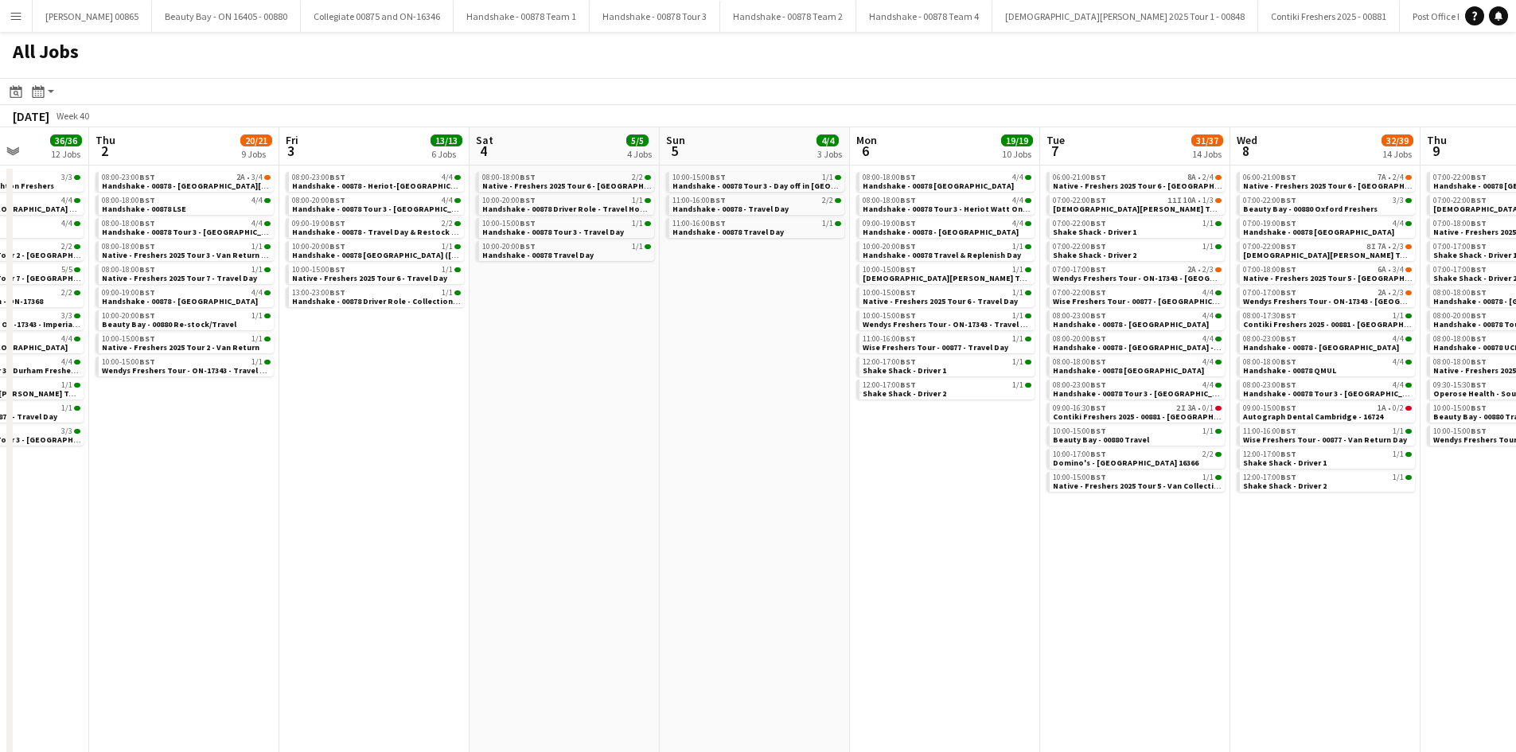
scroll to position [0, 451]
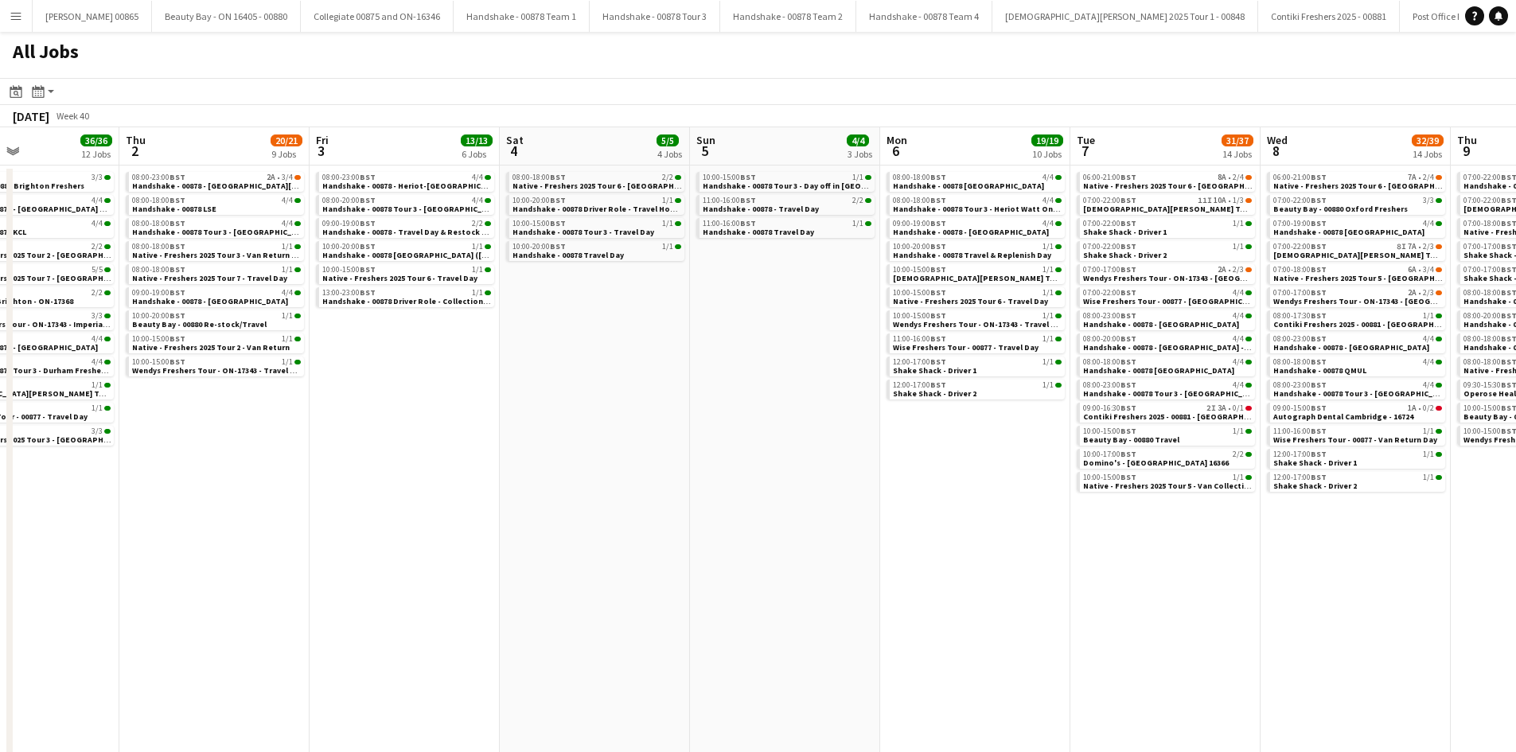
drag, startPoint x: 503, startPoint y: 473, endPoint x: 733, endPoint y: 505, distance: 232.2
click at [733, 505] on app-calendar-viewport "Mon 29 21/21 12 Jobs Tue 30 36/37 13 Jobs Wed 1 36/36 12 Jobs Thu 2 20/21 9 Job…" at bounding box center [758, 495] width 1516 height 737
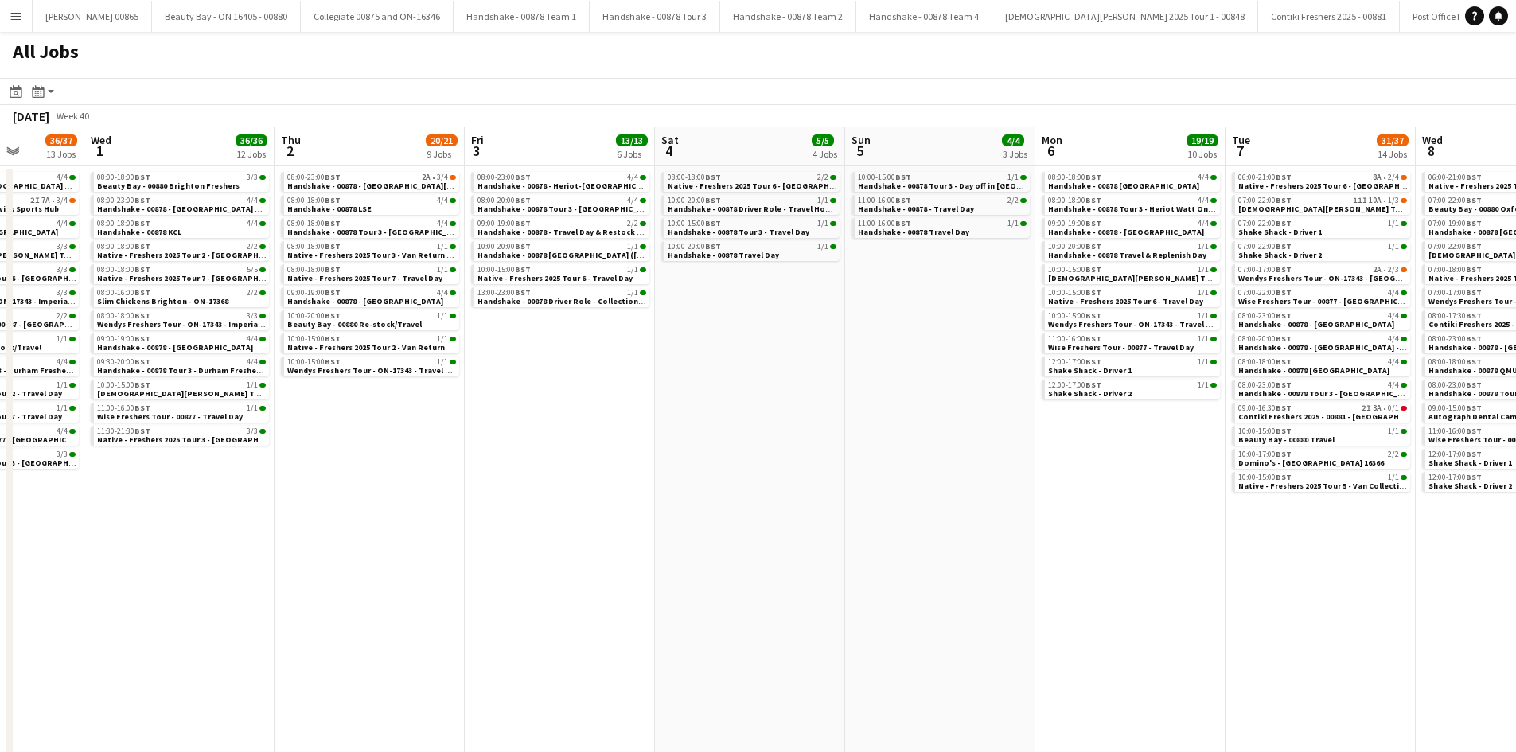
drag, startPoint x: 416, startPoint y: 496, endPoint x: 571, endPoint y: 496, distance: 155.1
click at [571, 496] on app-calendar-viewport "Sun 28 15/15 8 Jobs Mon 29 21/21 12 Jobs Tue 30 36/37 13 Jobs Wed 1 36/36 12 Jo…" at bounding box center [758, 495] width 1516 height 737
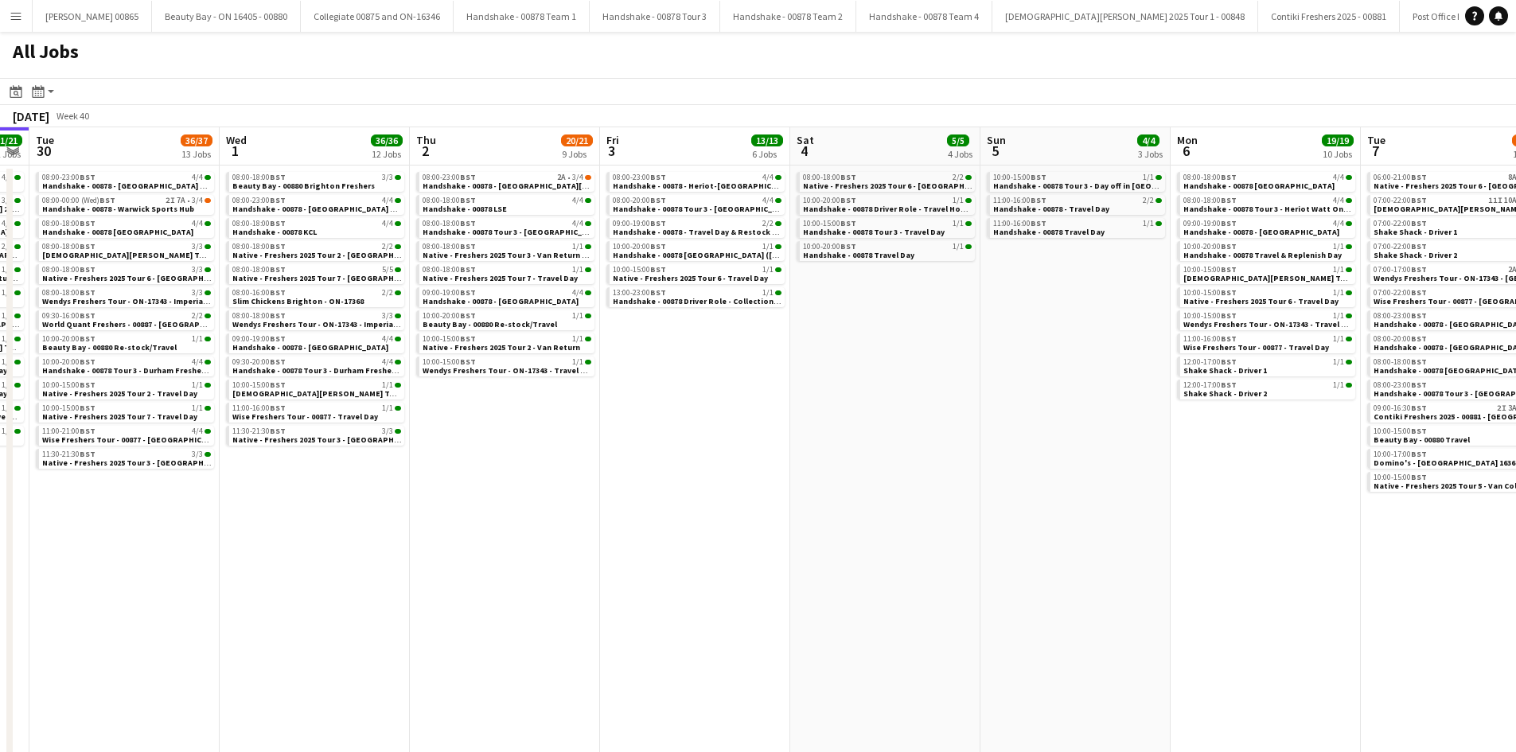
drag, startPoint x: 539, startPoint y: 509, endPoint x: 674, endPoint y: 509, distance: 135.2
click at [674, 509] on app-calendar-viewport "Sun 28 15/15 8 Jobs Mon 29 21/21 12 Jobs Tue 30 36/37 13 Jobs Wed 1 36/36 12 Jo…" at bounding box center [758, 495] width 1516 height 737
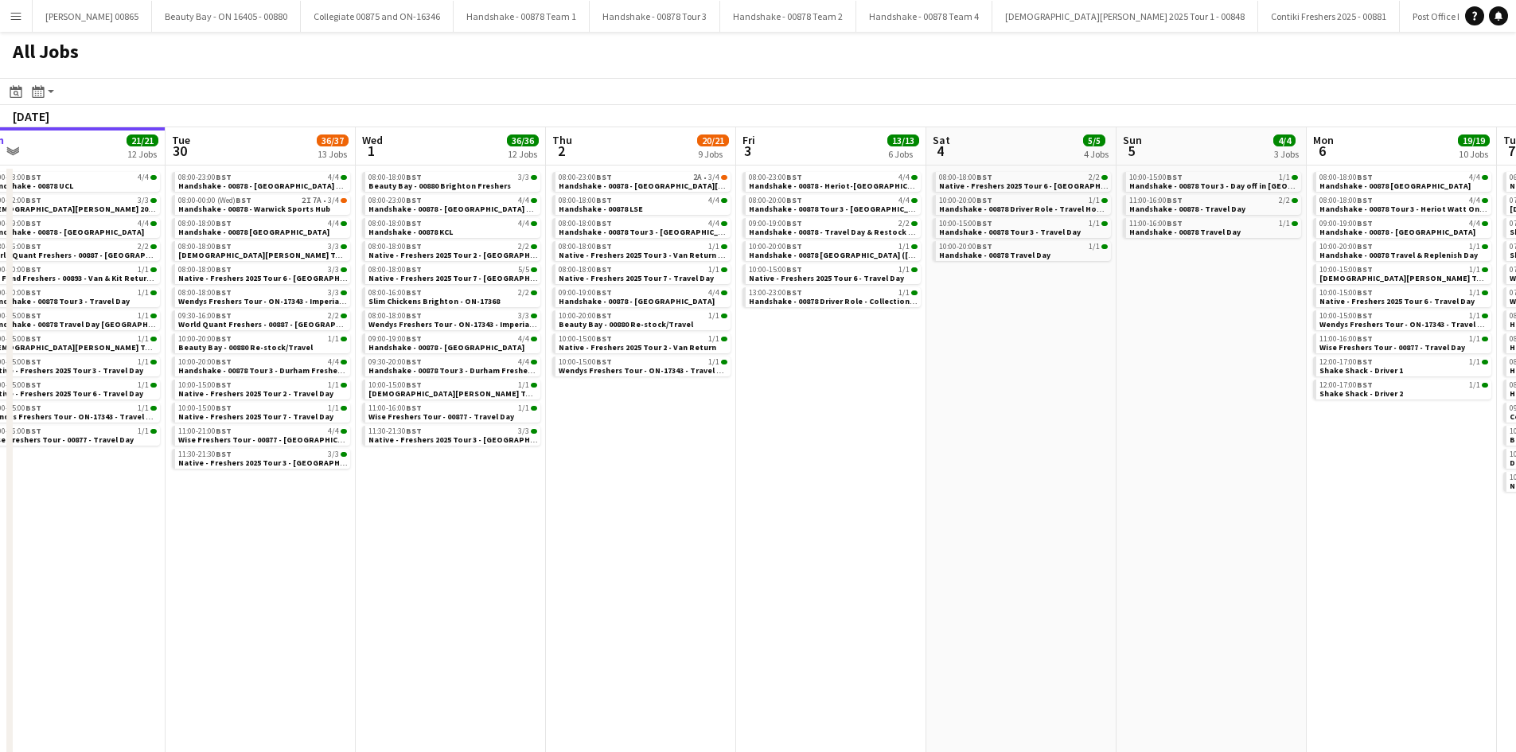
scroll to position [0, 323]
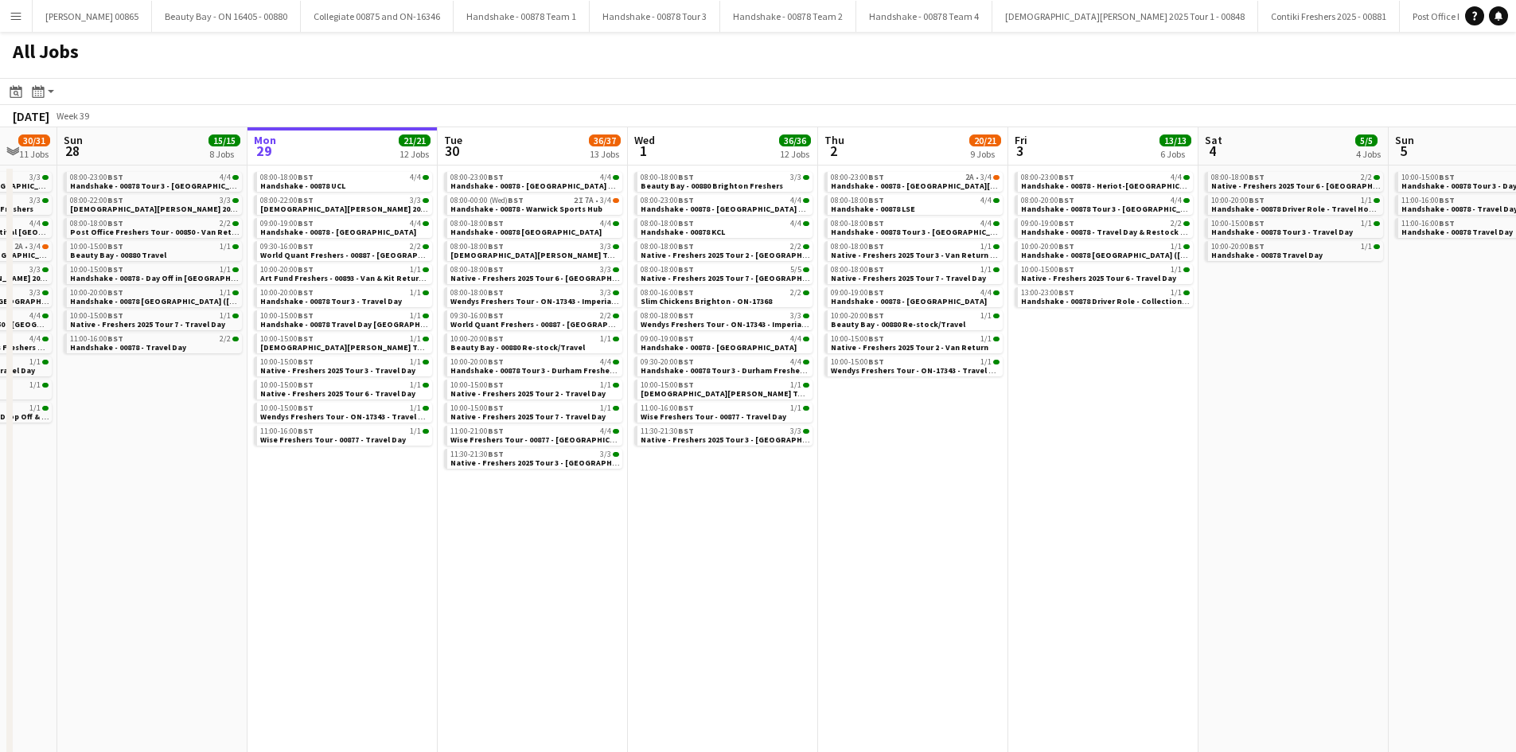
drag, startPoint x: 528, startPoint y: 515, endPoint x: 936, endPoint y: 526, distance: 408.3
click at [936, 526] on app-calendar-viewport "Fri 26 33/33 22 Jobs Sat 27 30/31 11 Jobs Sun 28 15/15 8 Jobs Mon 29 21/21 12 J…" at bounding box center [758, 495] width 1516 height 737
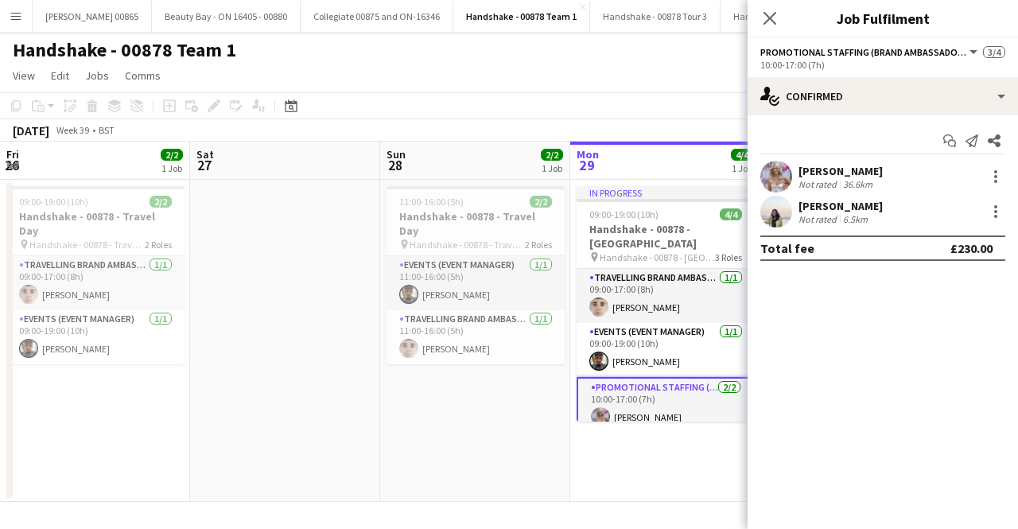
scroll to position [0, 380]
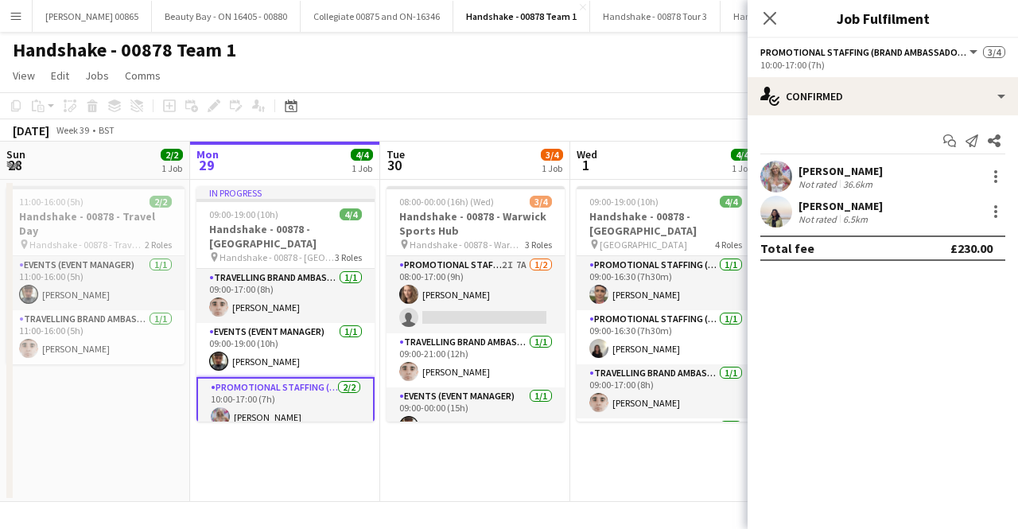
click at [857, 208] on div "[PERSON_NAME]" at bounding box center [841, 206] width 84 height 14
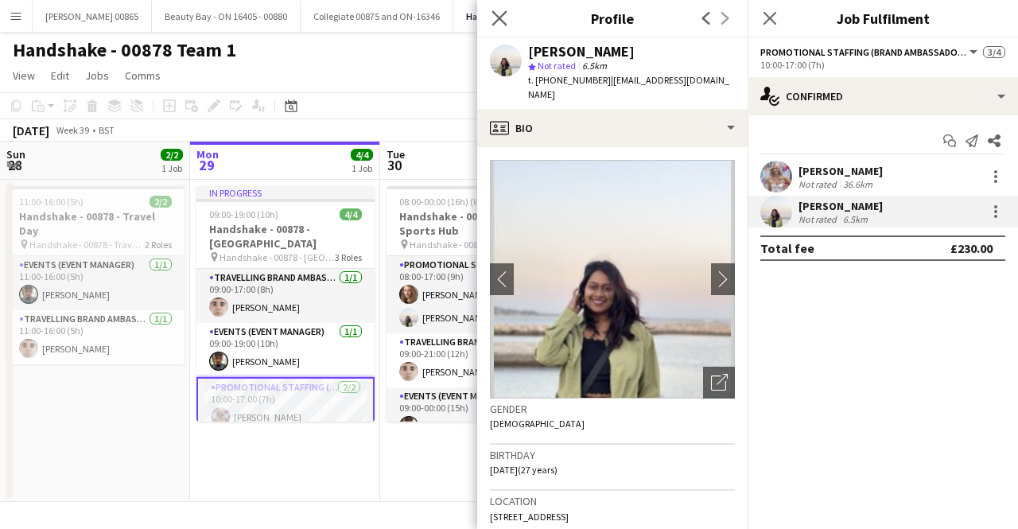
click at [507, 14] on app-icon "Close pop-in" at bounding box center [499, 18] width 23 height 23
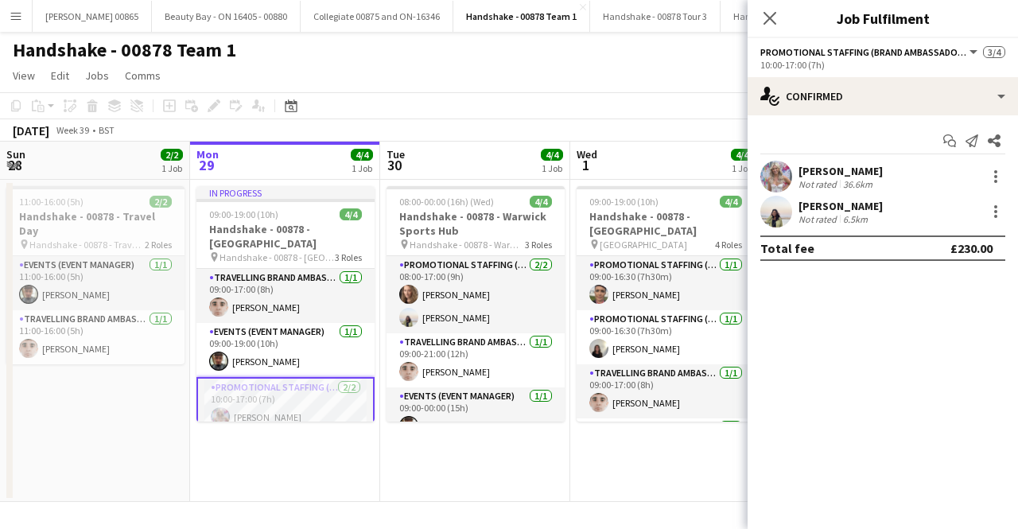
click at [769, 8] on div "Close pop-in" at bounding box center [770, 18] width 45 height 37
click at [770, 12] on icon "Close pop-in" at bounding box center [769, 17] width 15 height 15
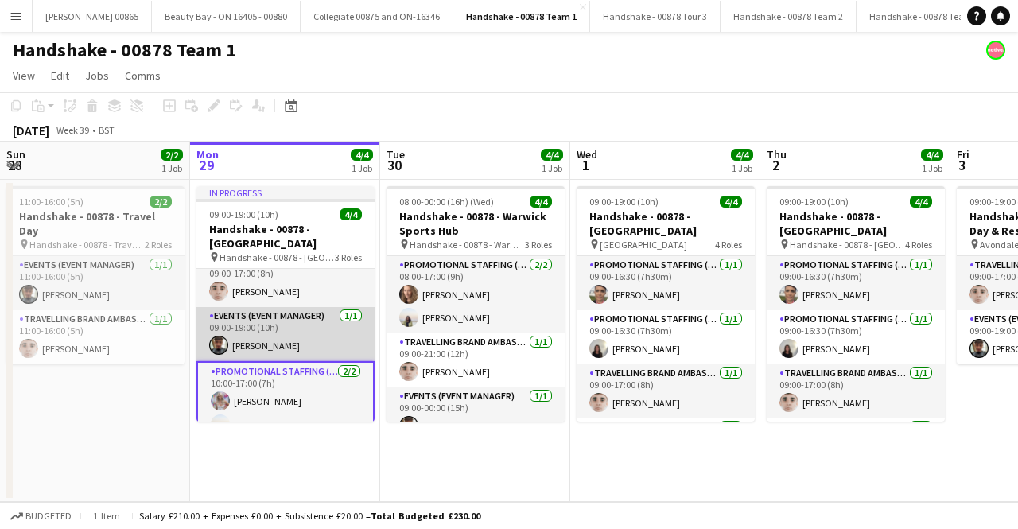
scroll to position [21, 0]
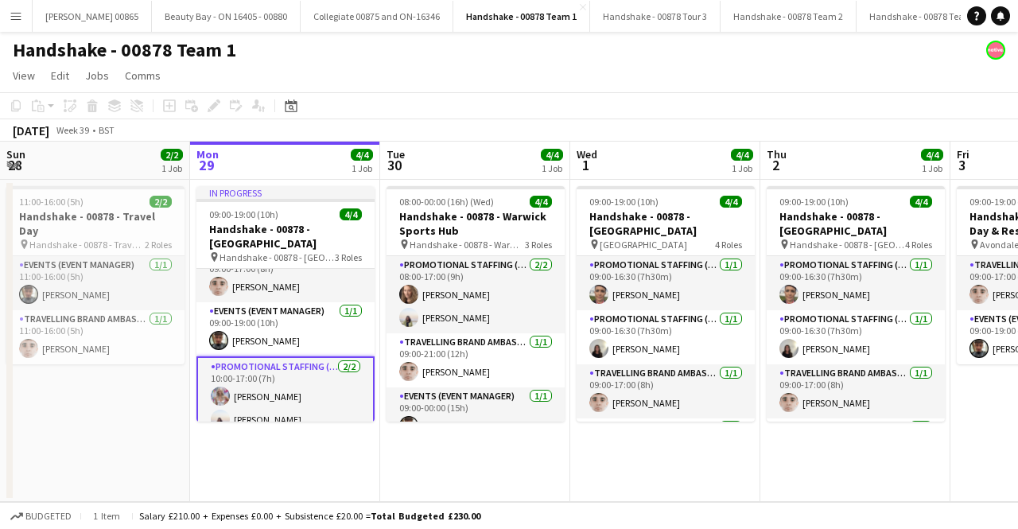
click at [245, 376] on app-card-role "Promotional Staffing (Brand Ambassadors) 2/2 10:00-17:00 (7h) Lucy Francis Vand…" at bounding box center [286, 396] width 178 height 80
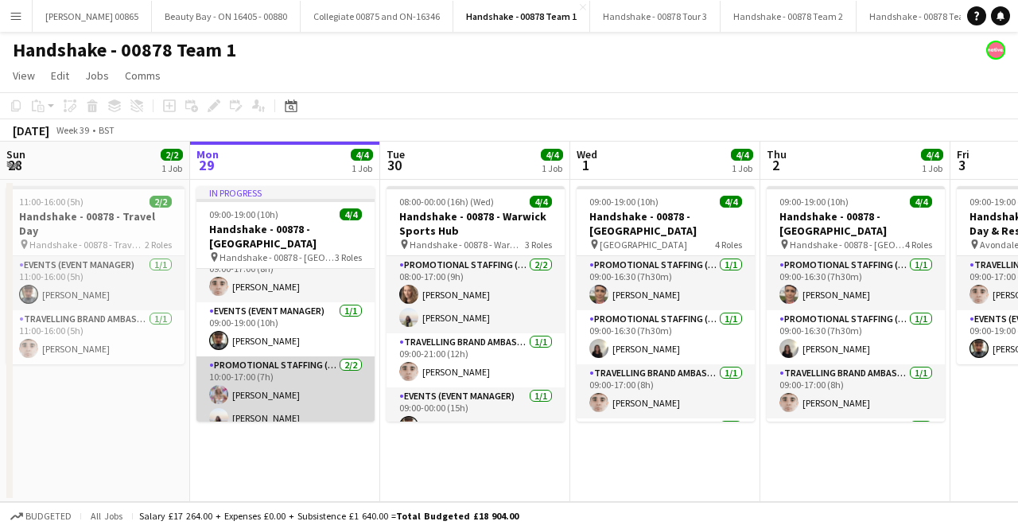
scroll to position [18, 0]
click at [203, 370] on app-card-role "Promotional Staffing (Brand Ambassadors) 2/2 10:00-17:00 (7h) Lucy Francis Vand…" at bounding box center [286, 398] width 178 height 77
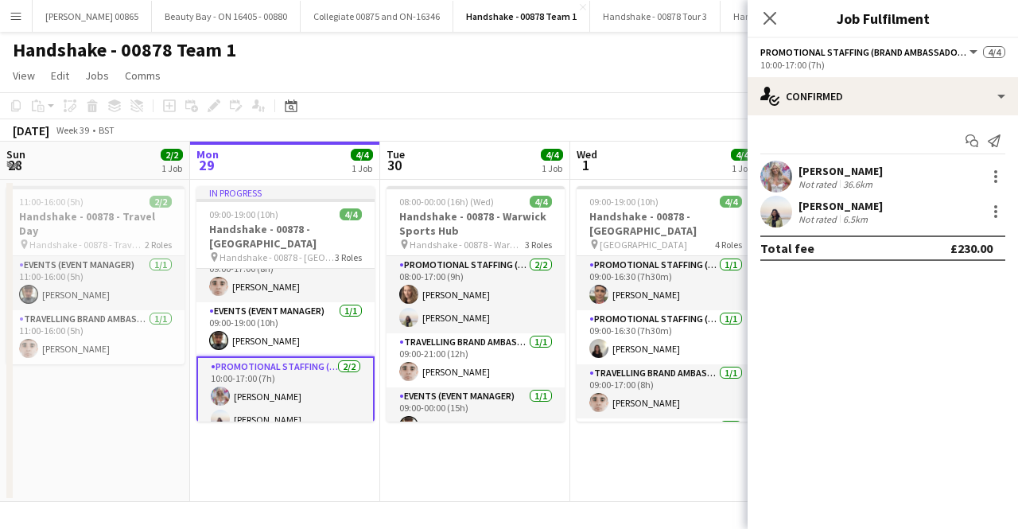
click at [224, 387] on app-user-avatar at bounding box center [220, 396] width 19 height 19
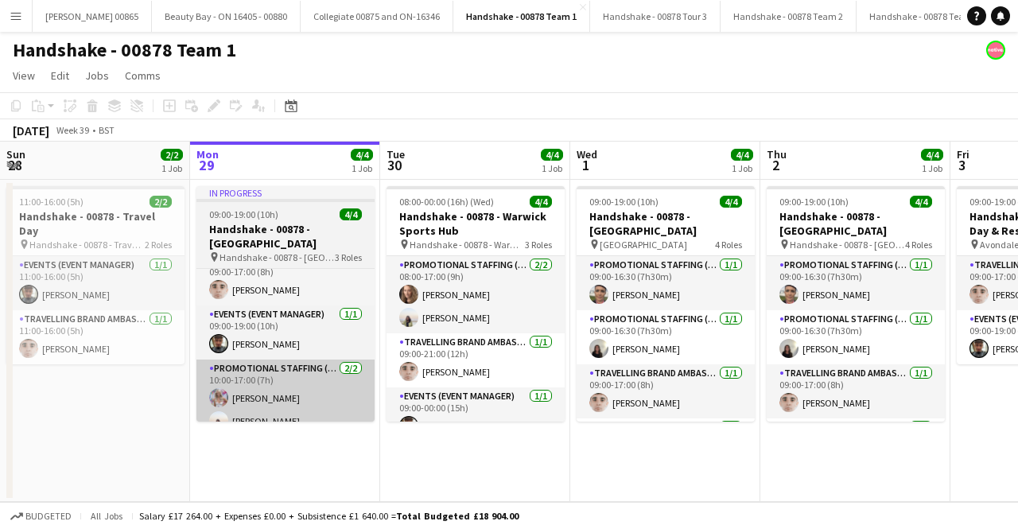
click at [322, 362] on app-card-role "Promotional Staffing (Brand Ambassadors) 2/2 10:00-17:00 (7h) Lucy Francis Vand…" at bounding box center [286, 398] width 178 height 77
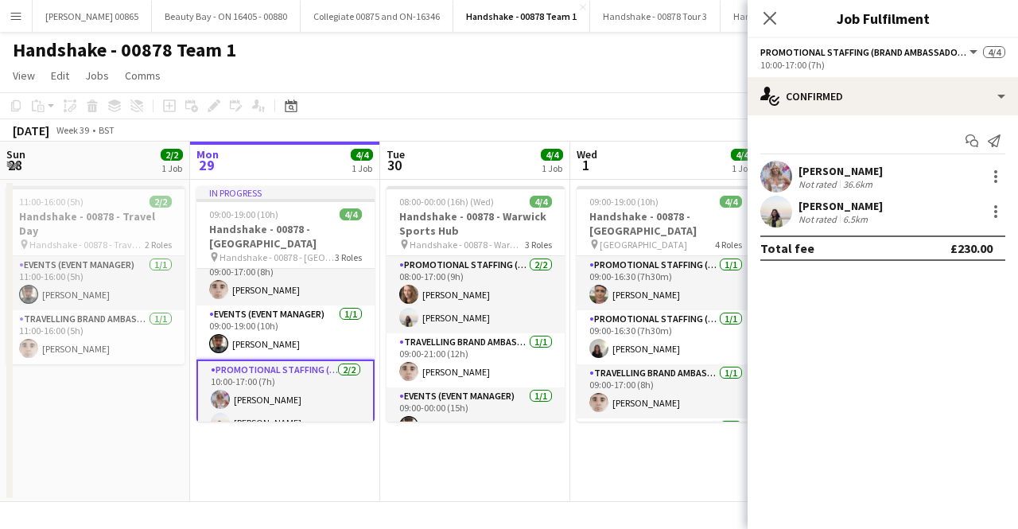
scroll to position [21, 0]
click at [788, 184] on app-user-avatar at bounding box center [777, 177] width 32 height 32
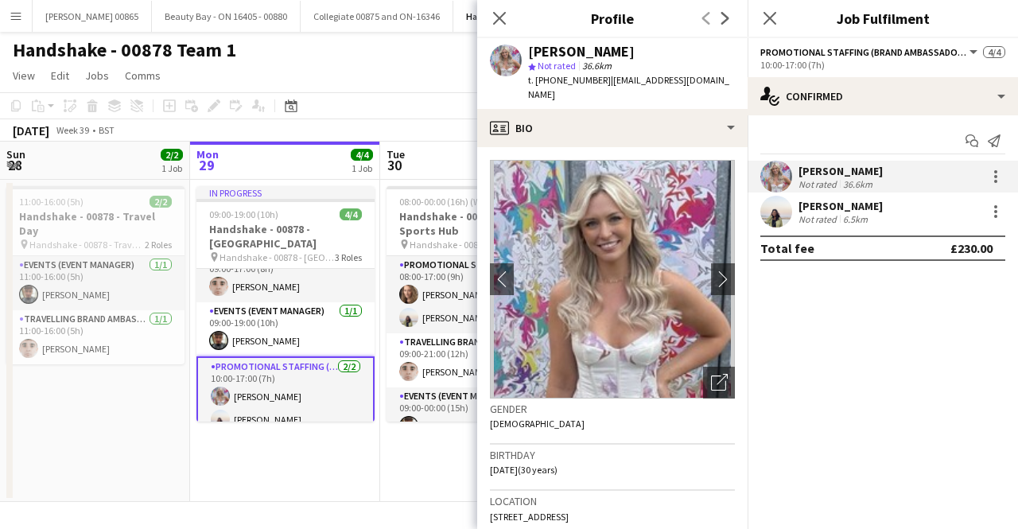
scroll to position [159, 0]
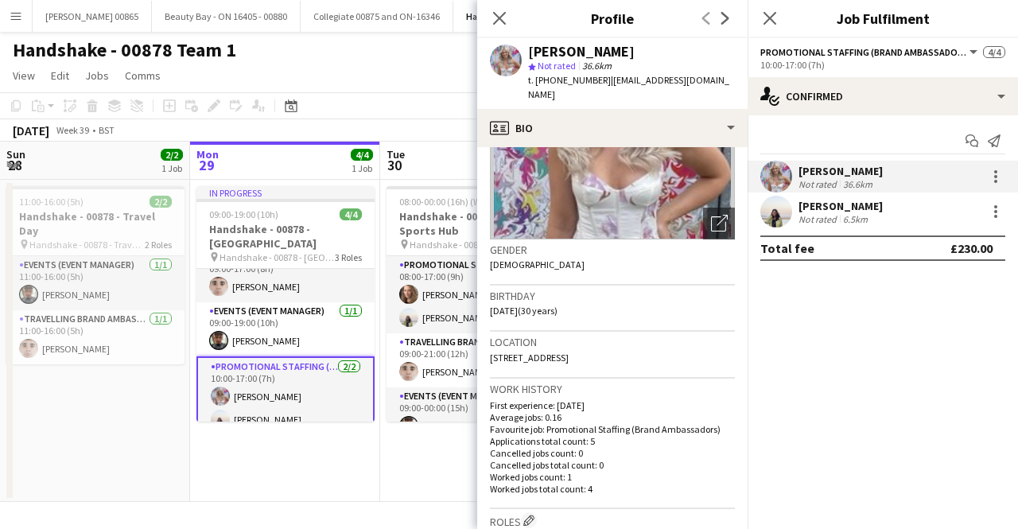
drag, startPoint x: 590, startPoint y: 303, endPoint x: 554, endPoint y: 298, distance: 36.1
click at [554, 298] on div "Birthday 18-09-1995 (30 years)" at bounding box center [612, 309] width 245 height 46
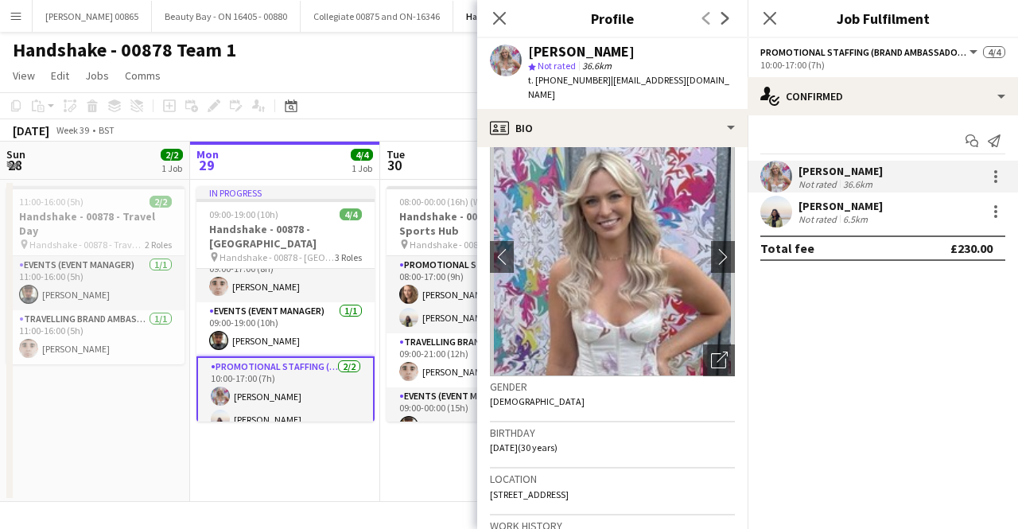
scroll to position [0, 0]
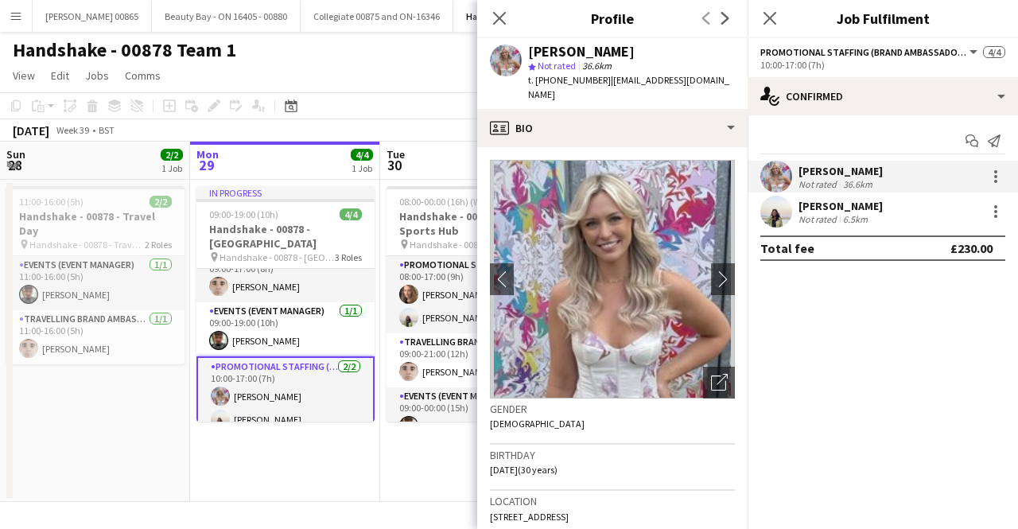
click at [732, 262] on app-crew-profile-bio "chevron-left chevron-right Open photos pop-in Gender Female Birthday 18-09-1995…" at bounding box center [612, 338] width 270 height 382
click at [719, 270] on app-icon "chevron-right" at bounding box center [723, 278] width 25 height 17
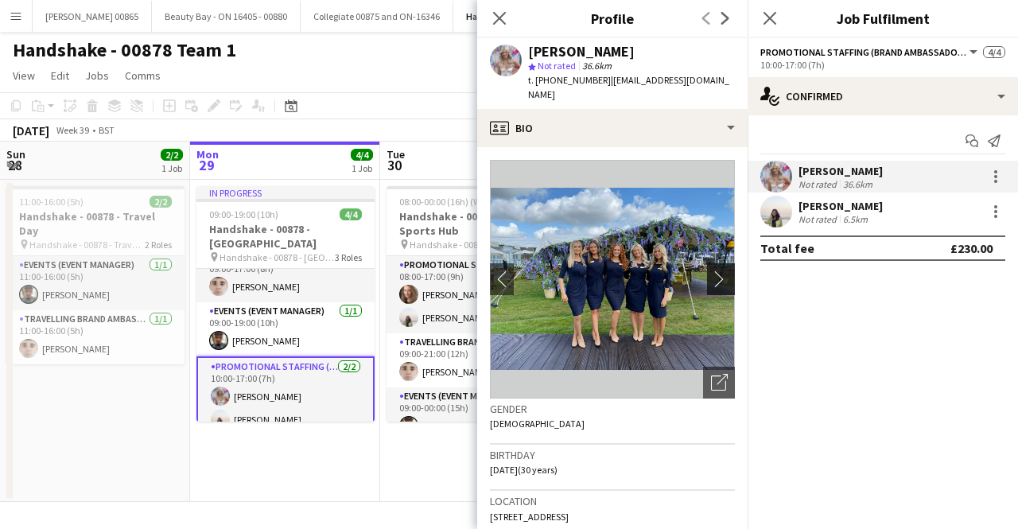
click at [711, 270] on app-icon "chevron-right" at bounding box center [723, 278] width 25 height 17
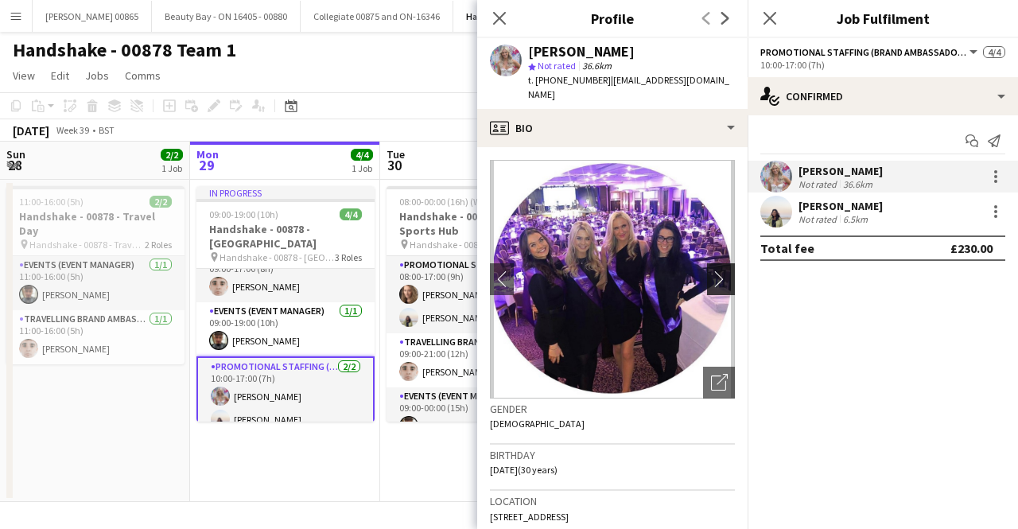
click at [711, 270] on app-icon "chevron-right" at bounding box center [723, 278] width 25 height 17
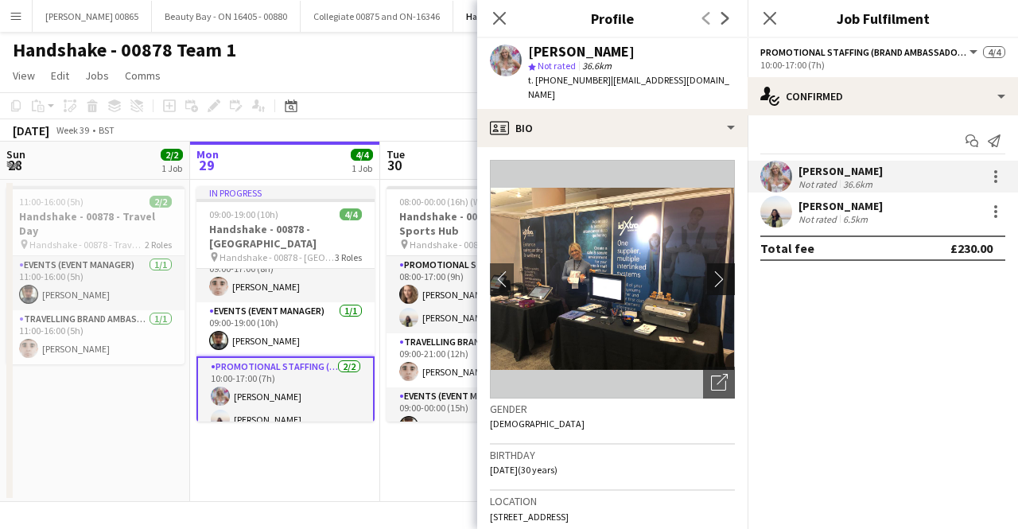
click at [711, 270] on app-icon "chevron-right" at bounding box center [723, 278] width 25 height 17
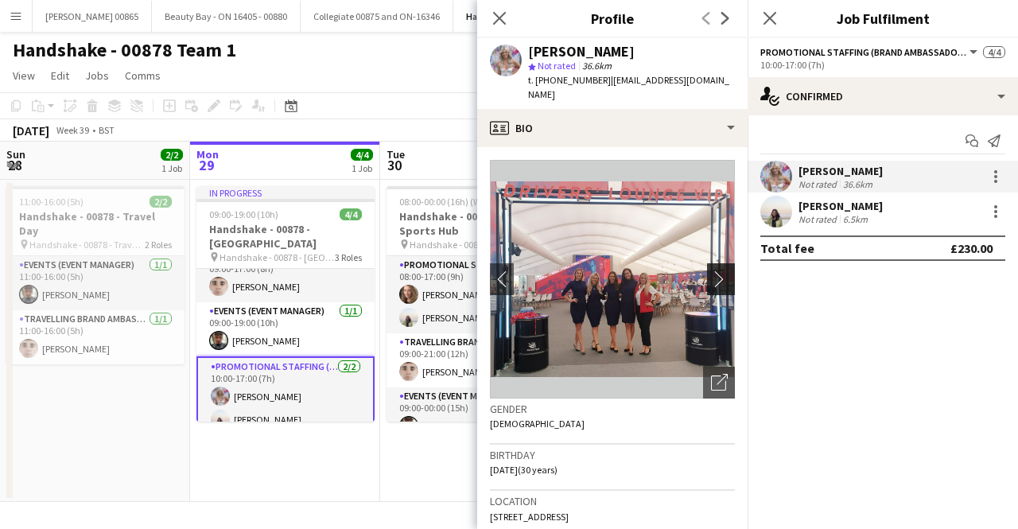
click at [711, 270] on app-icon "chevron-right" at bounding box center [723, 278] width 25 height 17
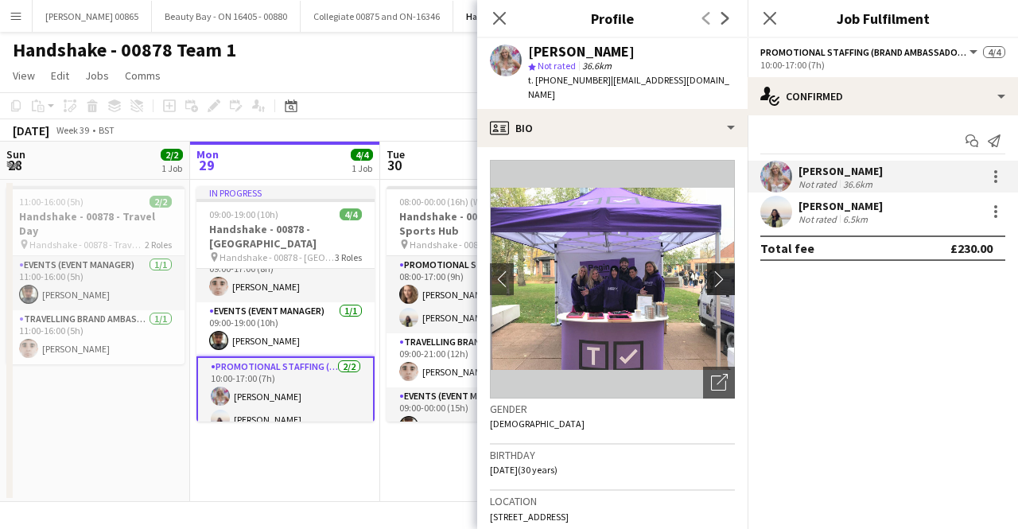
click at [711, 270] on app-icon "chevron-right" at bounding box center [723, 278] width 25 height 17
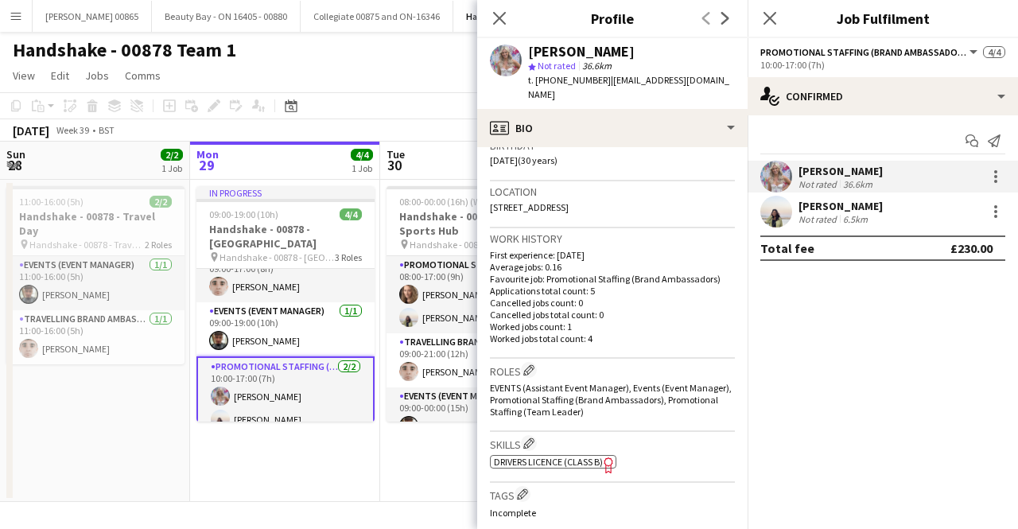
scroll to position [318, 0]
